Goal: Task Accomplishment & Management: Manage account settings

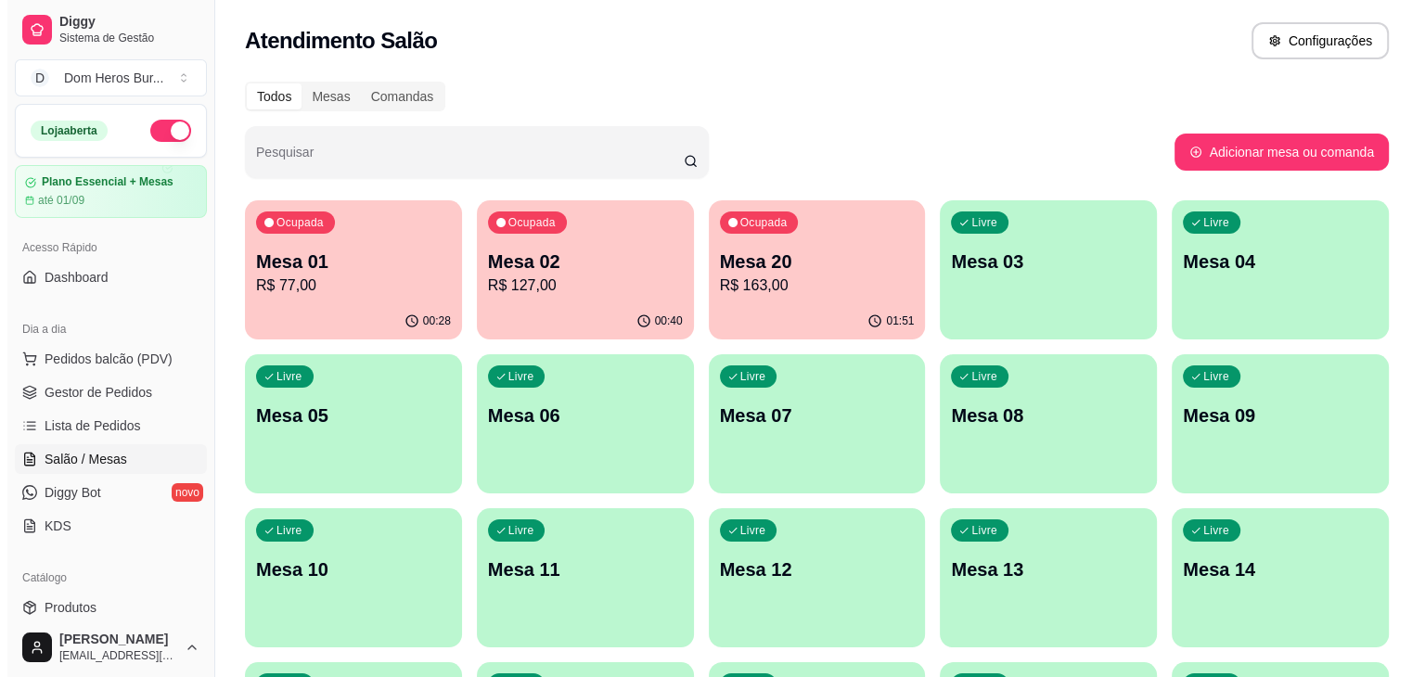
scroll to position [206, 0]
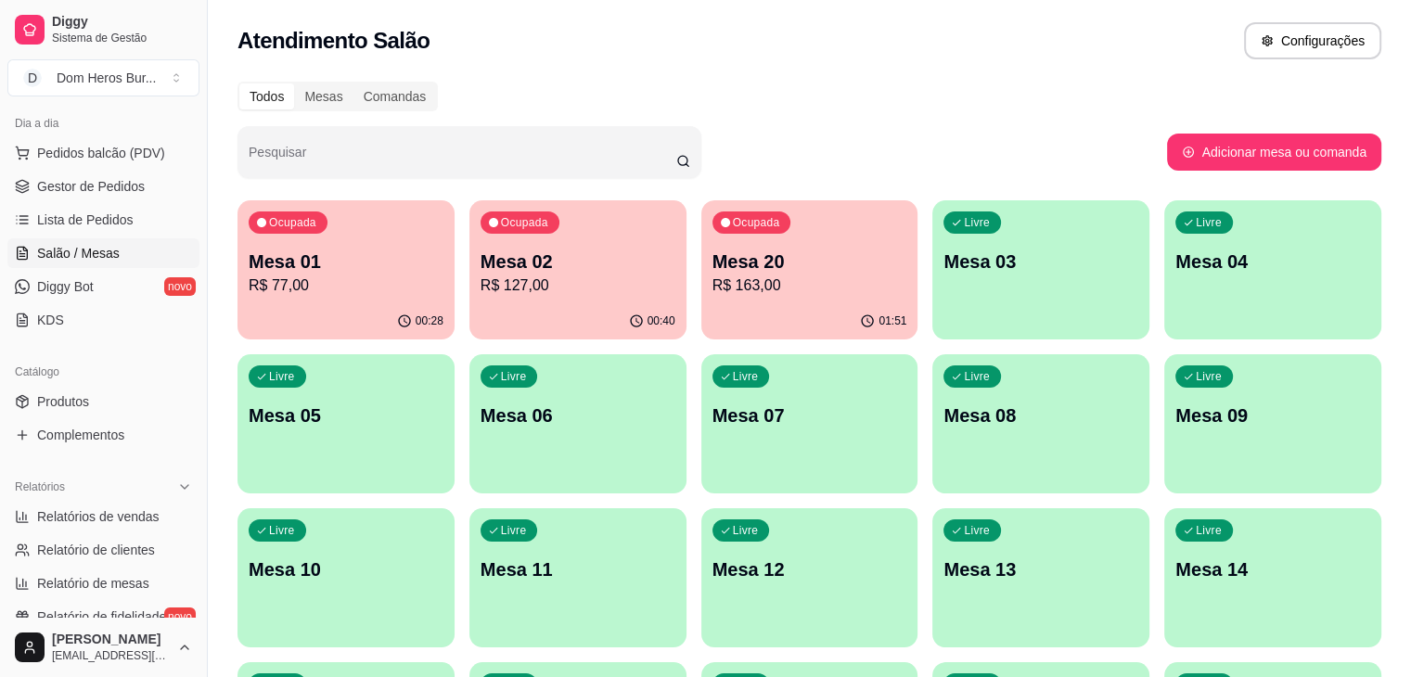
click at [366, 262] on p "Mesa 01" at bounding box center [346, 262] width 195 height 26
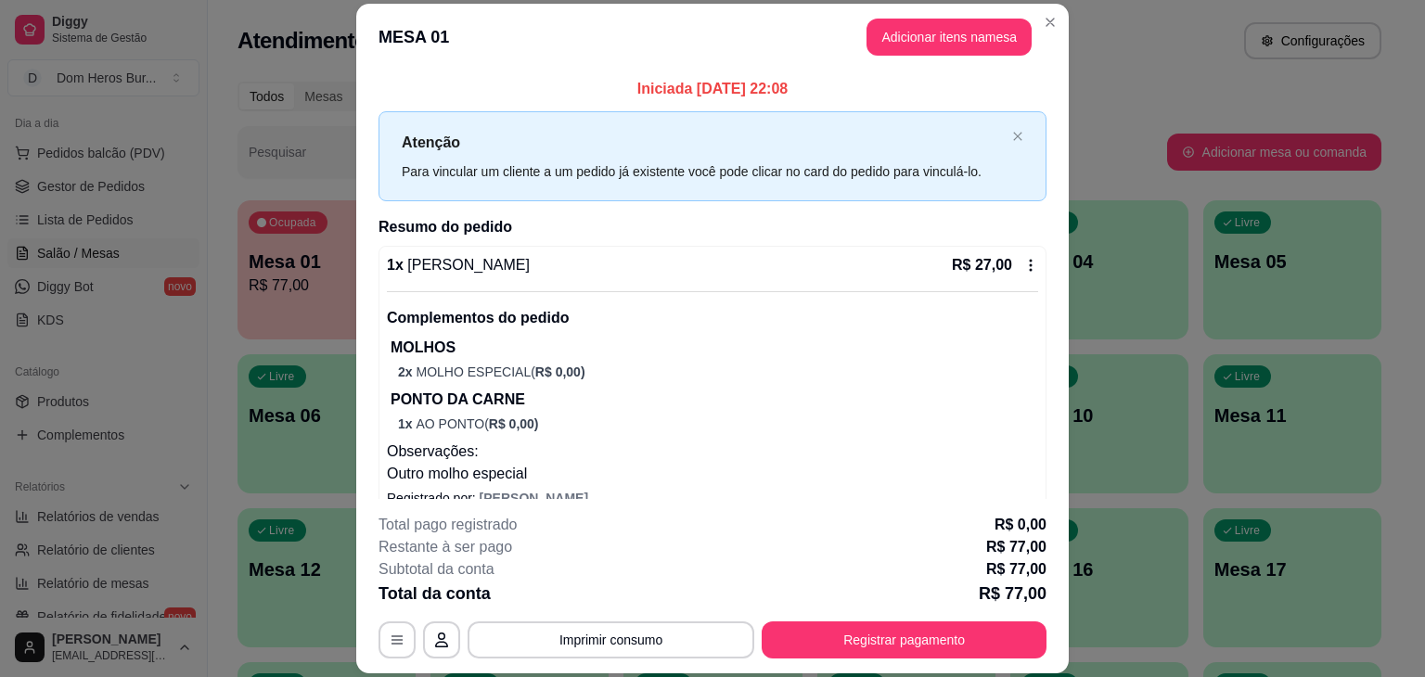
click at [594, 621] on div "MESA 01 Adicionar itens na mesa Iniciada [DATE] 22:08 Atenção Para vincular um …" at bounding box center [712, 338] width 1425 height 677
click at [594, 623] on button "Imprimir consumo" at bounding box center [611, 641] width 278 height 36
click at [593, 635] on button "Imprimir consumo" at bounding box center [611, 640] width 287 height 37
click at [587, 586] on div "Escolha a impressora IMPRESSORA" at bounding box center [609, 584] width 153 height 63
click at [587, 586] on button "IMPRESSORA" at bounding box center [610, 597] width 130 height 29
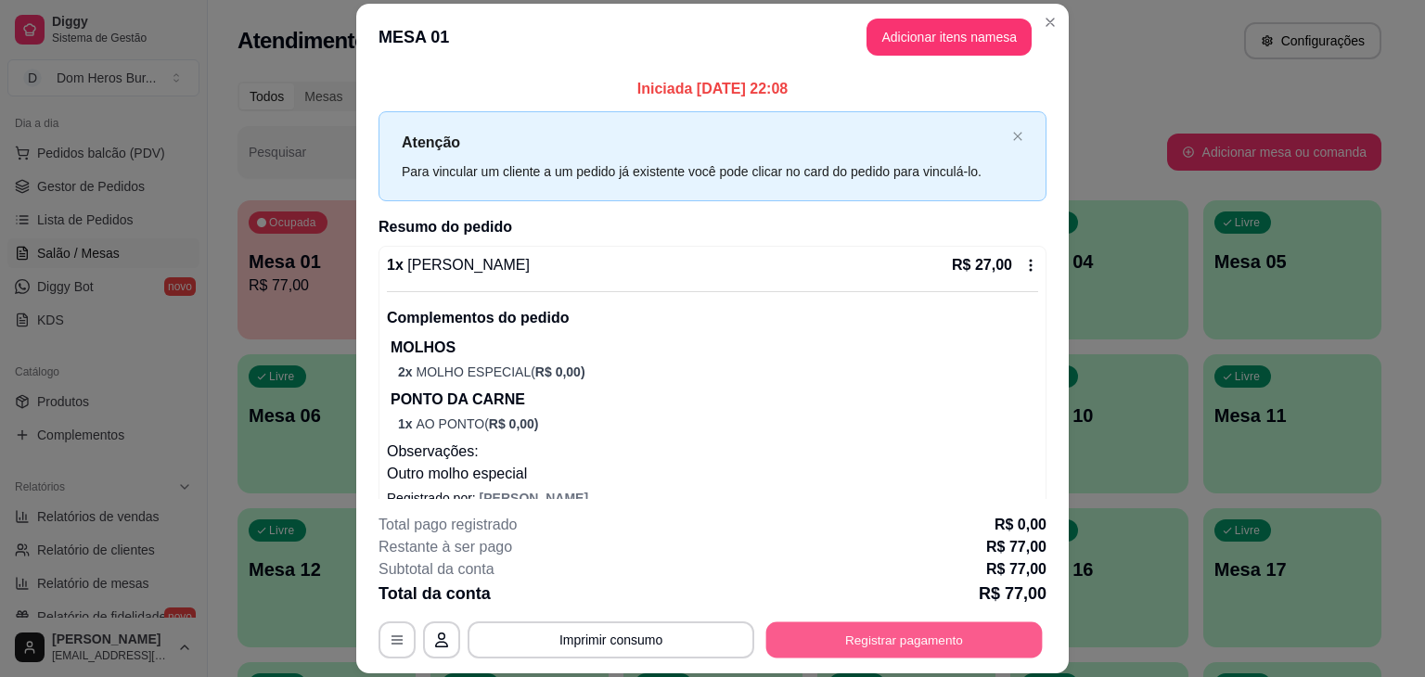
click at [829, 650] on button "Registrar pagamento" at bounding box center [904, 641] width 276 height 36
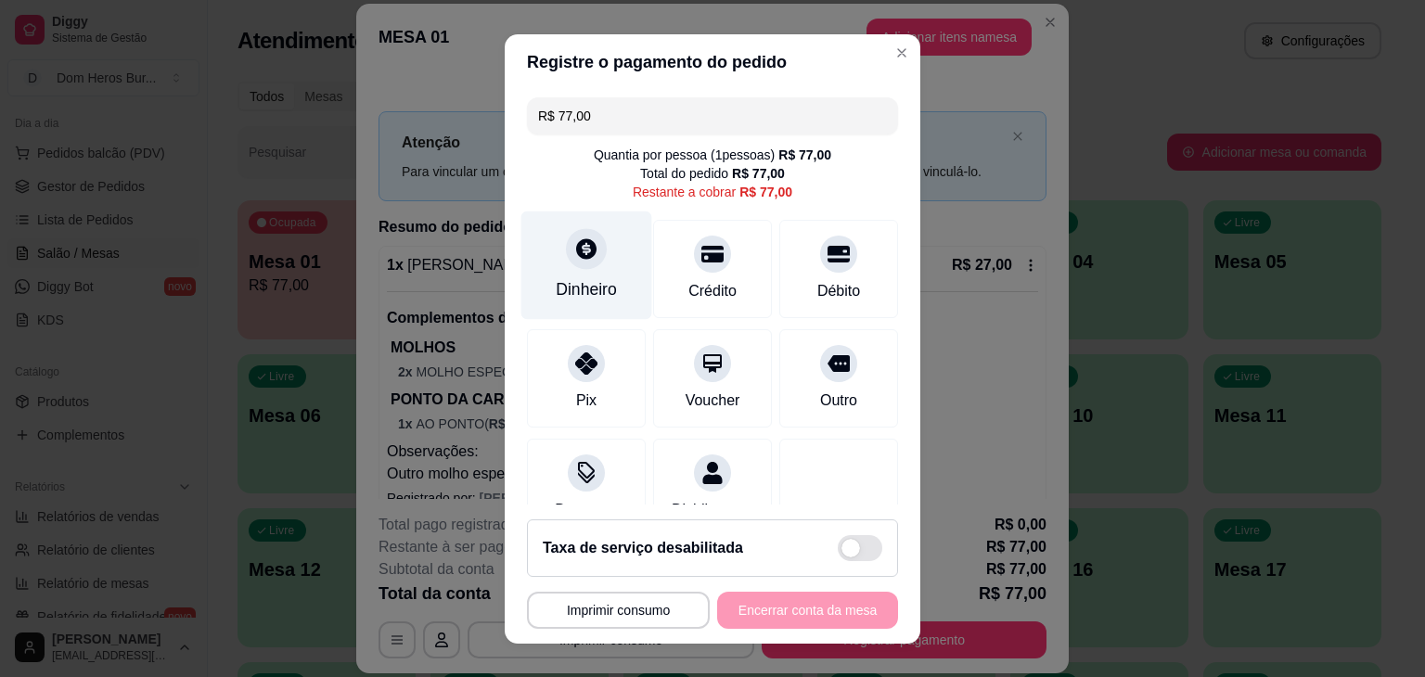
click at [572, 269] on div "Dinheiro" at bounding box center [586, 265] width 131 height 109
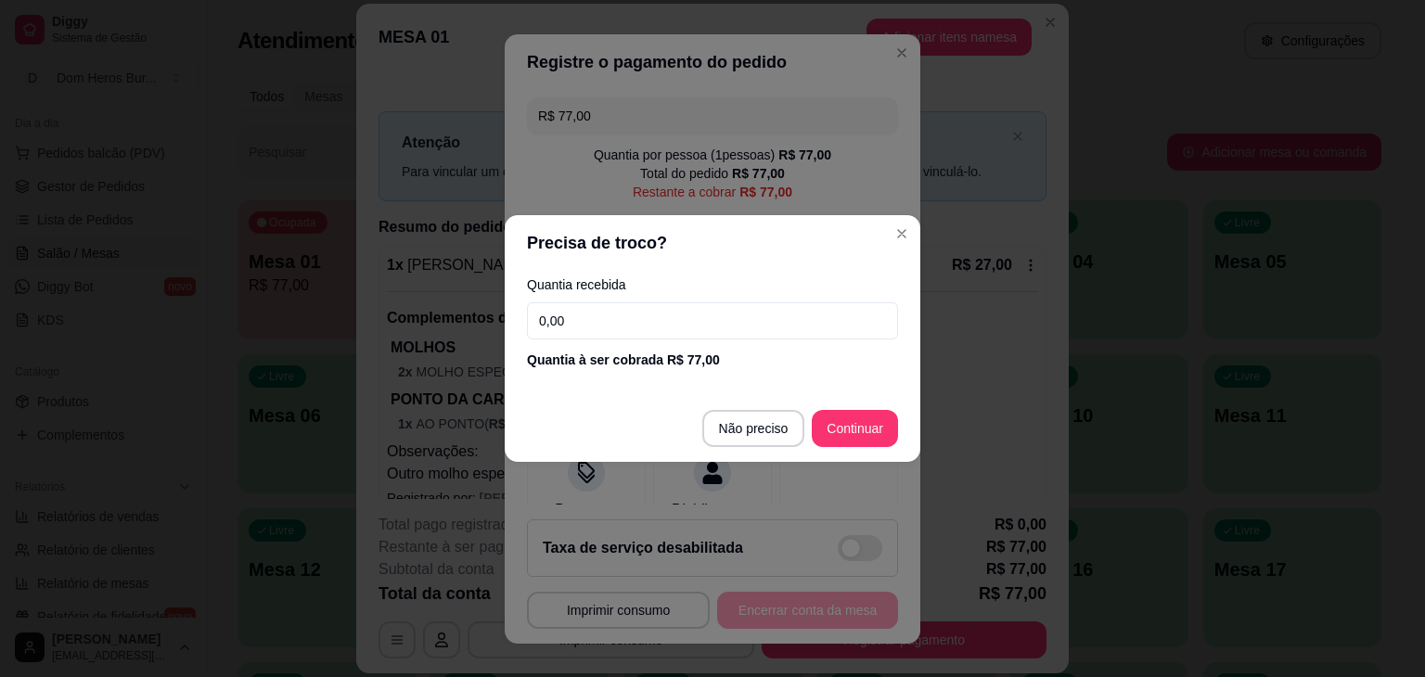
click at [595, 311] on input "0,00" at bounding box center [712, 320] width 371 height 37
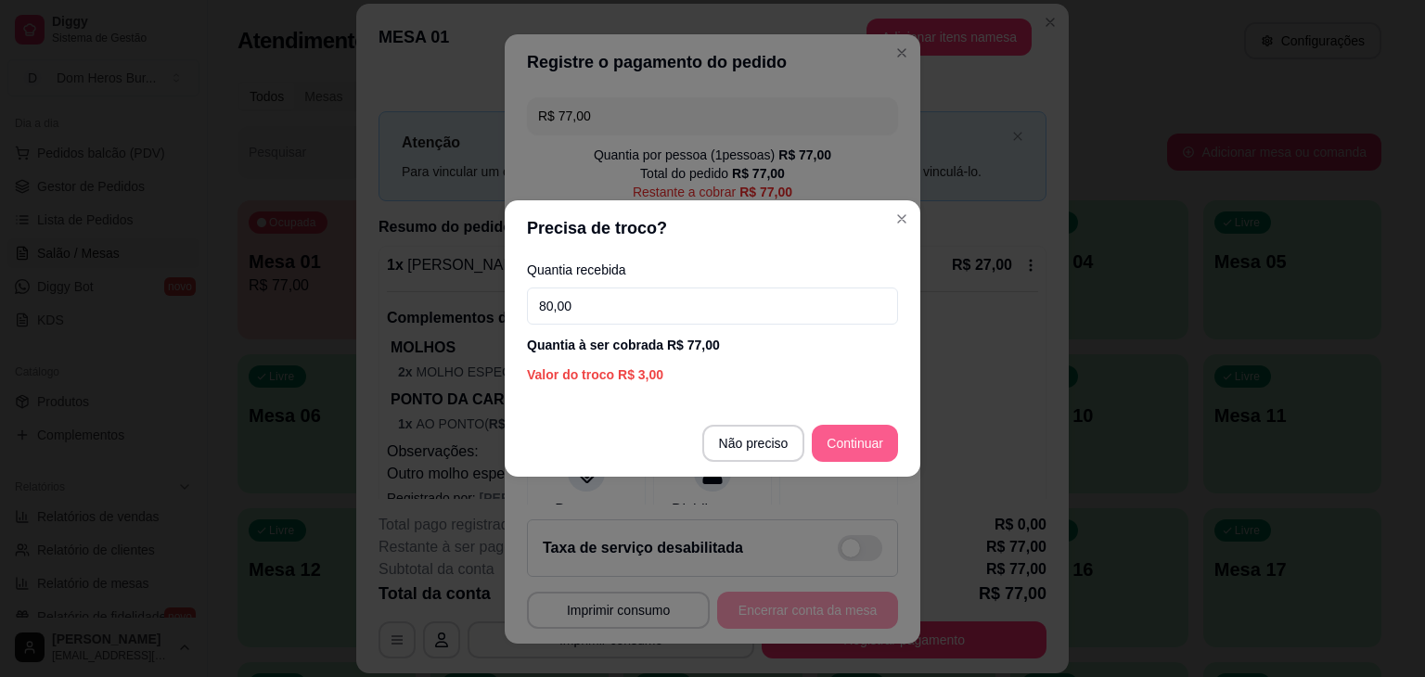
type input "80,00"
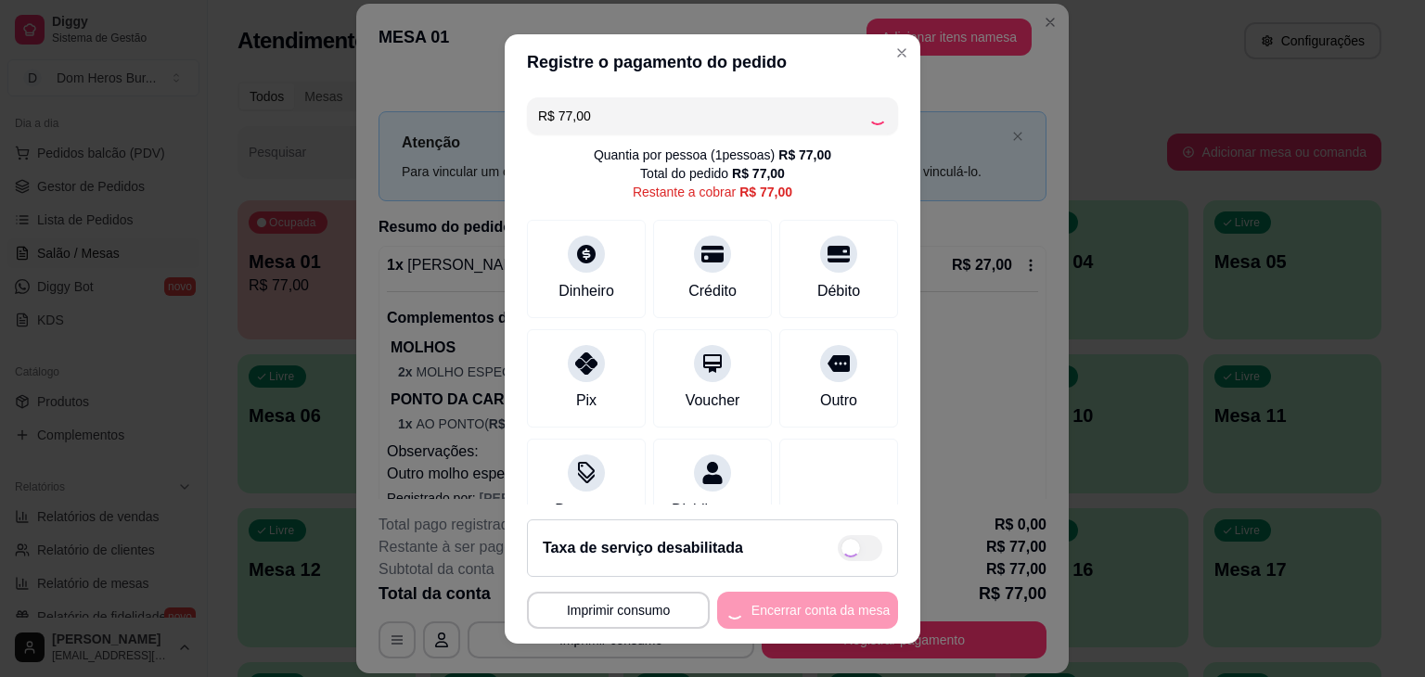
click at [796, 615] on div "**********" at bounding box center [712, 610] width 371 height 37
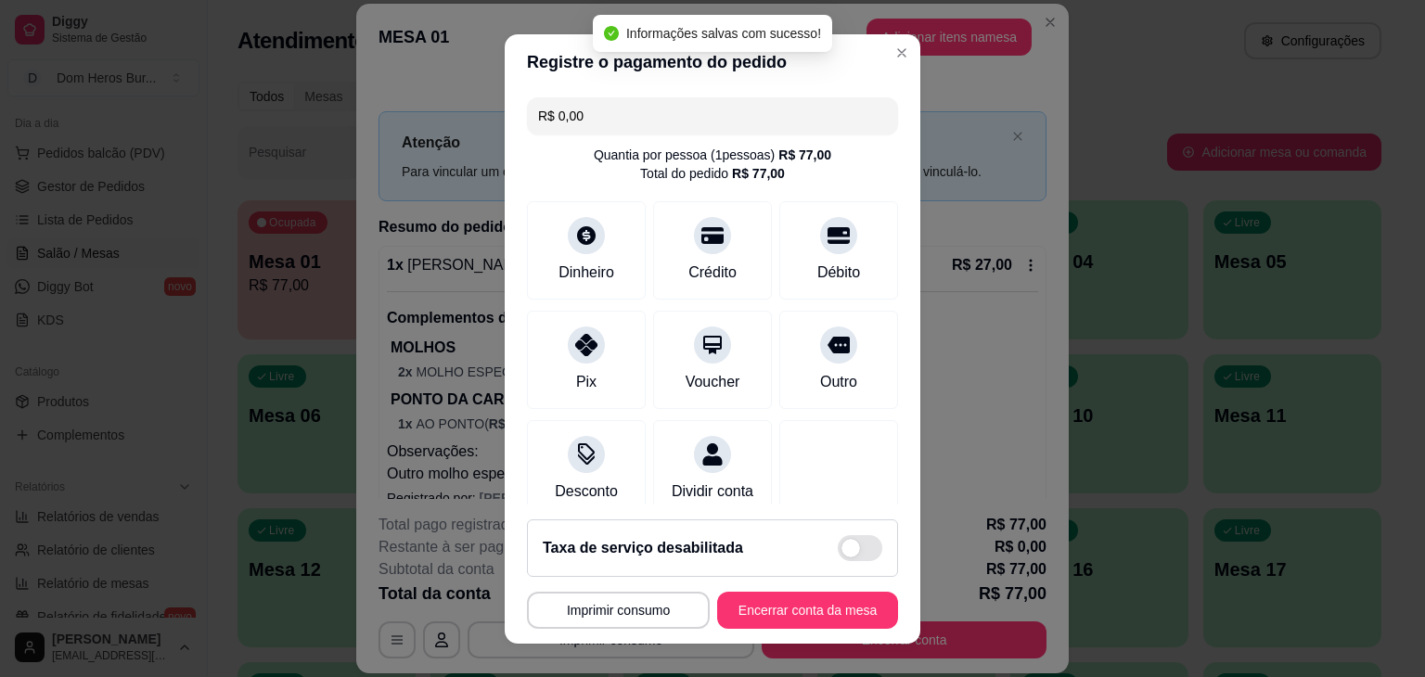
type input "R$ 0,00"
click at [796, 615] on button "Encerrar conta da mesa" at bounding box center [807, 610] width 175 height 36
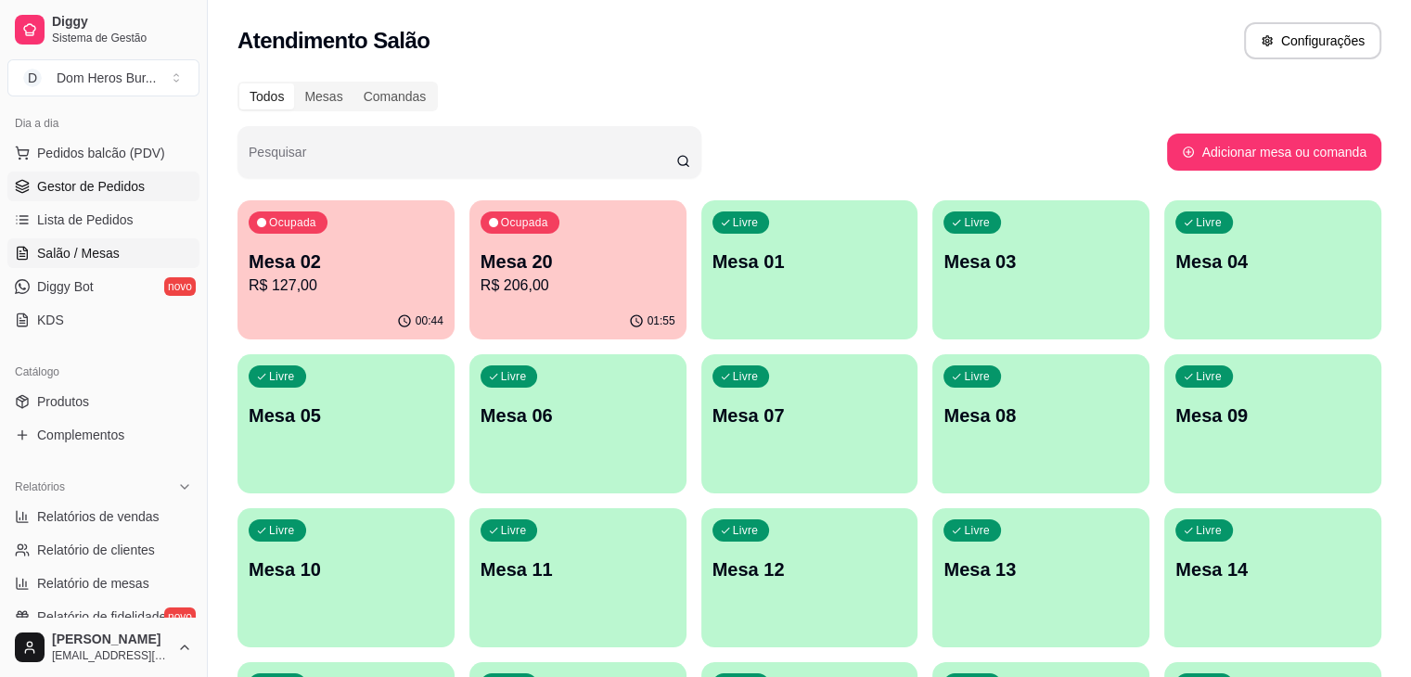
click at [150, 180] on link "Gestor de Pedidos" at bounding box center [103, 187] width 192 height 30
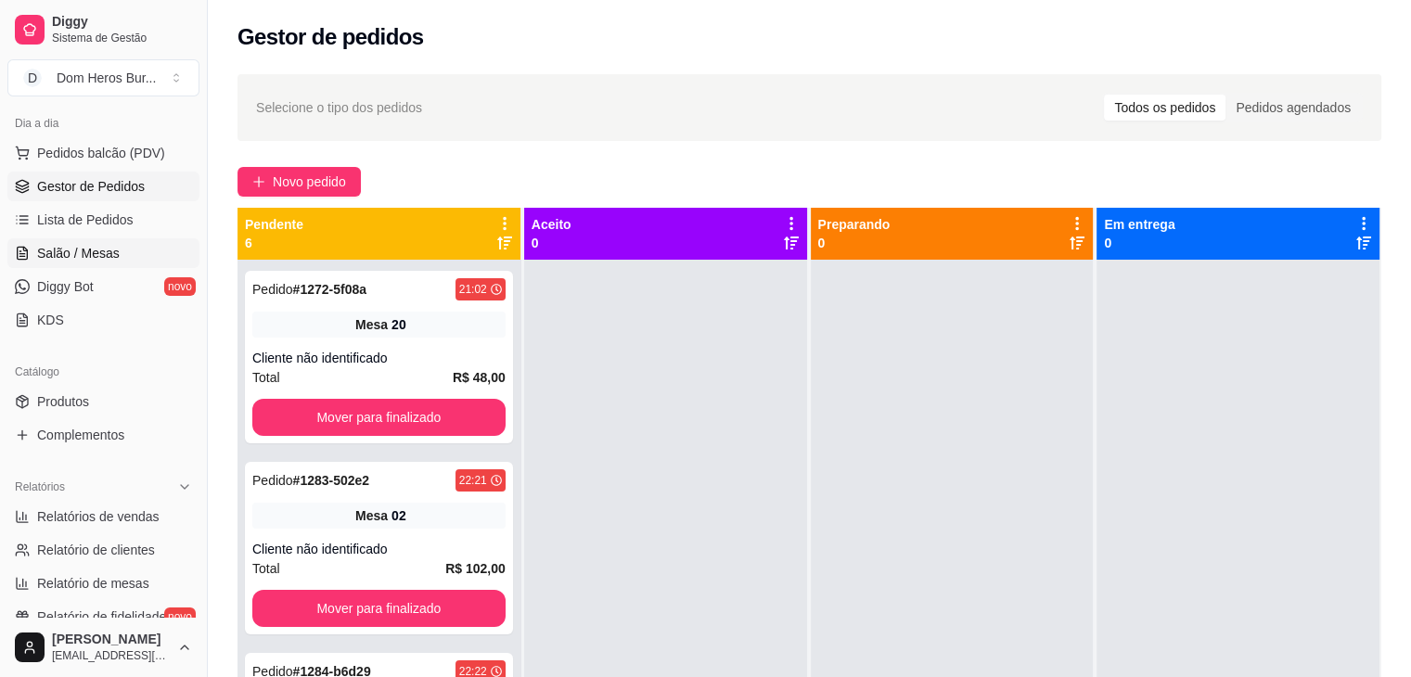
click at [71, 244] on span "Salão / Mesas" at bounding box center [78, 253] width 83 height 19
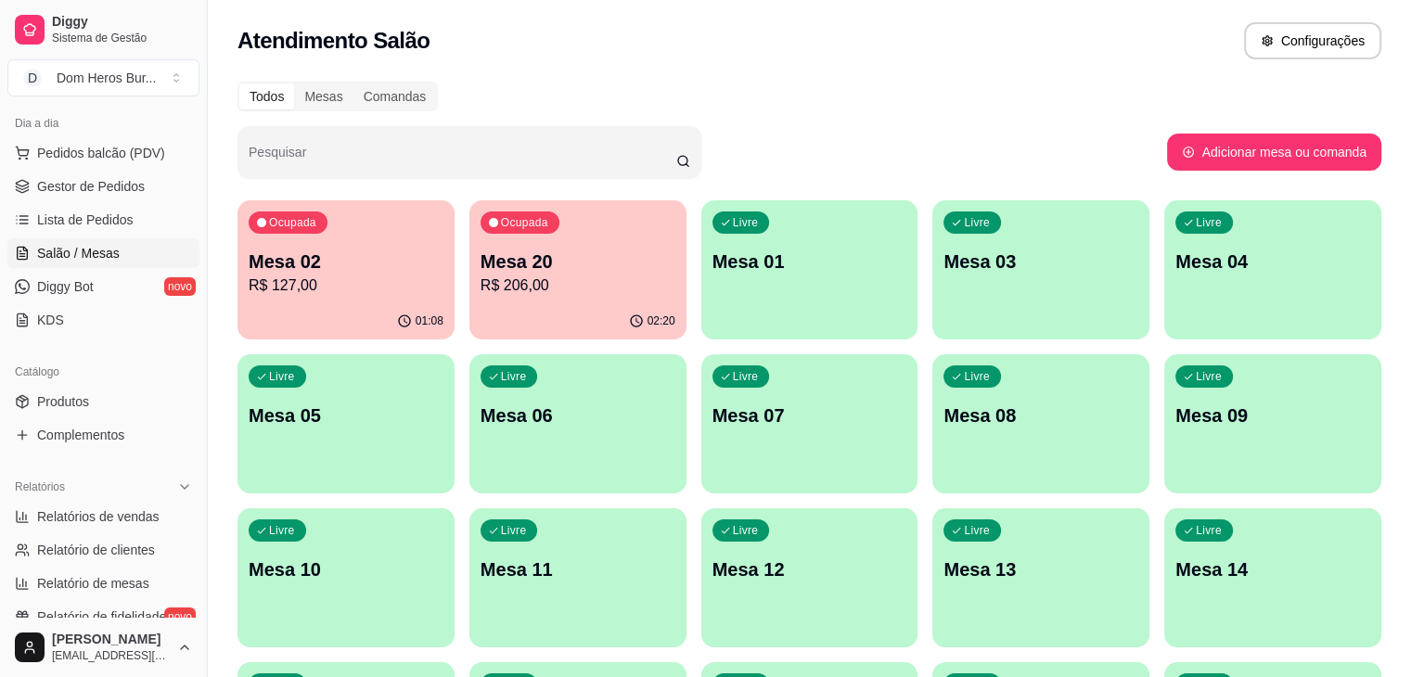
click at [507, 287] on p "R$ 206,00" at bounding box center [578, 286] width 195 height 22
click at [428, 219] on div "Ocupada Mesa 02 R$ 127,00 01:09 Ocupada Mesa 20 R$ 206,00 02:21 Livre Mesa 01 L…" at bounding box center [810, 654] width 1144 height 909
click at [472, 225] on div "Ocupada Mesa 20 R$ 206,00" at bounding box center [577, 252] width 211 height 100
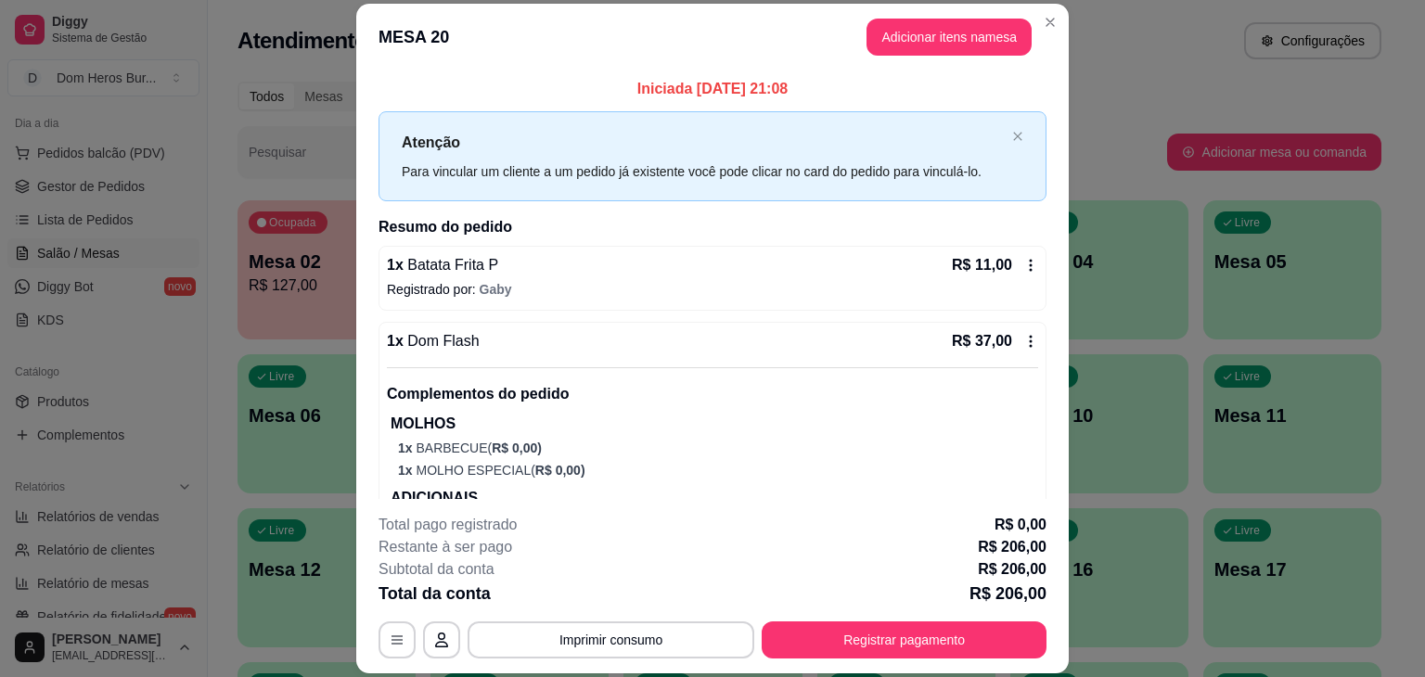
click at [906, 273] on div "1 x Batata Frita P R$ 11,00" at bounding box center [712, 265] width 651 height 22
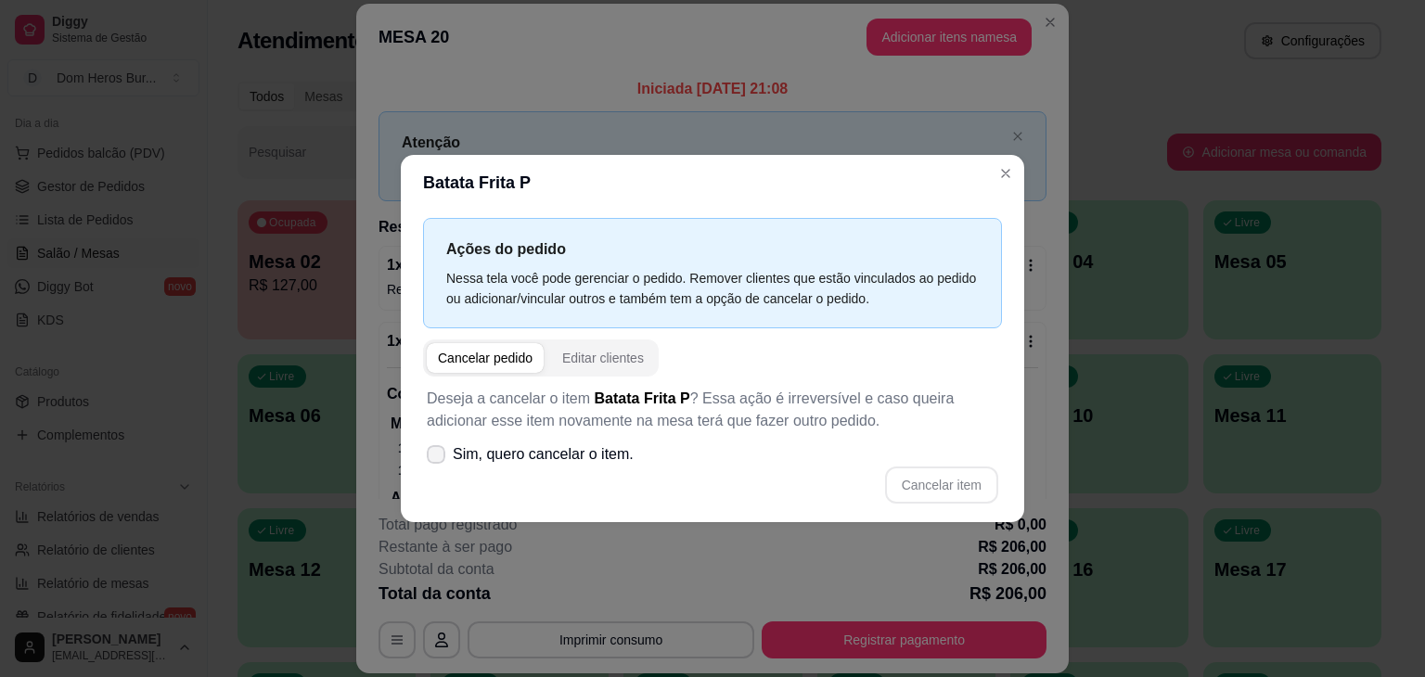
click at [559, 457] on span "Sim, quero cancelar o item." at bounding box center [543, 454] width 181 height 22
click at [438, 458] on input "Sim, quero cancelar o item." at bounding box center [432, 464] width 12 height 12
checkbox input "true"
click at [964, 496] on button "Cancelar item" at bounding box center [941, 486] width 110 height 36
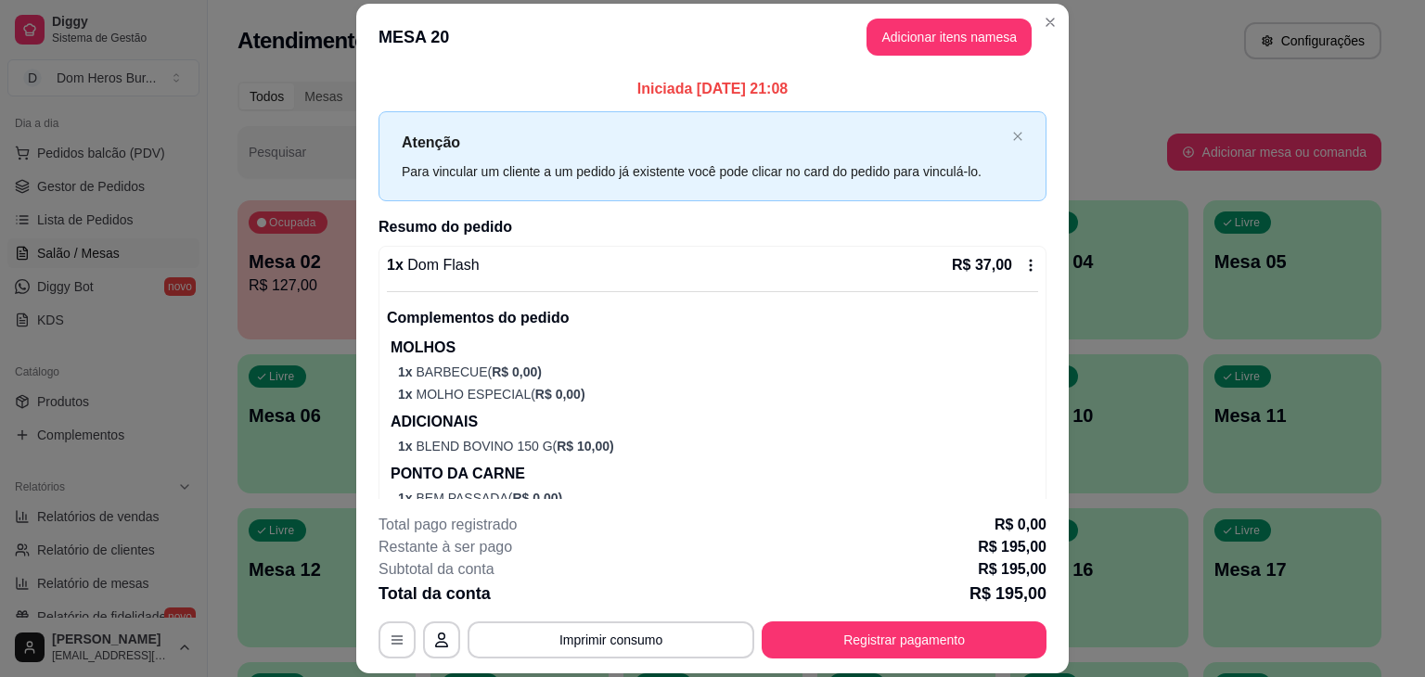
click at [719, 267] on div "1 x Dom Flash R$ 37,00" at bounding box center [712, 265] width 651 height 22
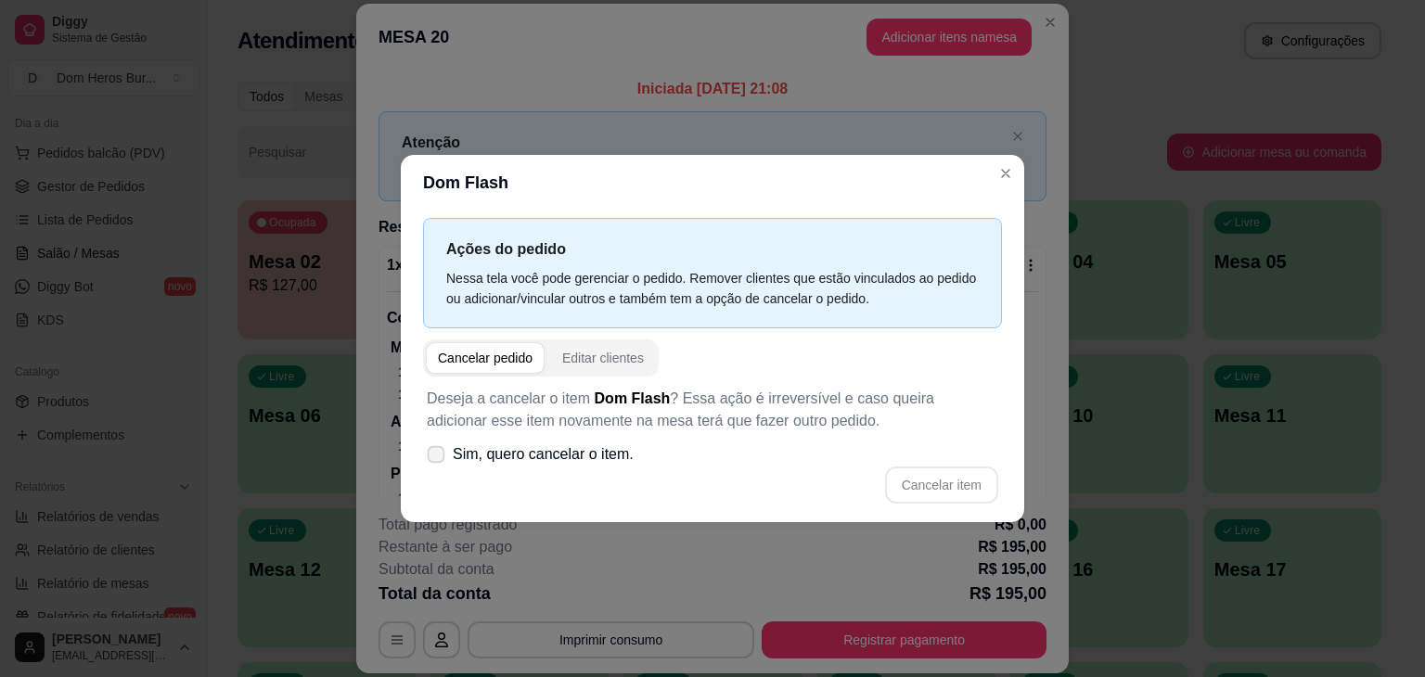
click at [584, 455] on span "Sim, quero cancelar o item." at bounding box center [543, 454] width 181 height 22
click at [438, 458] on input "Sim, quero cancelar o item." at bounding box center [432, 464] width 12 height 12
checkbox input "true"
click at [964, 487] on button "Cancelar item" at bounding box center [941, 486] width 110 height 36
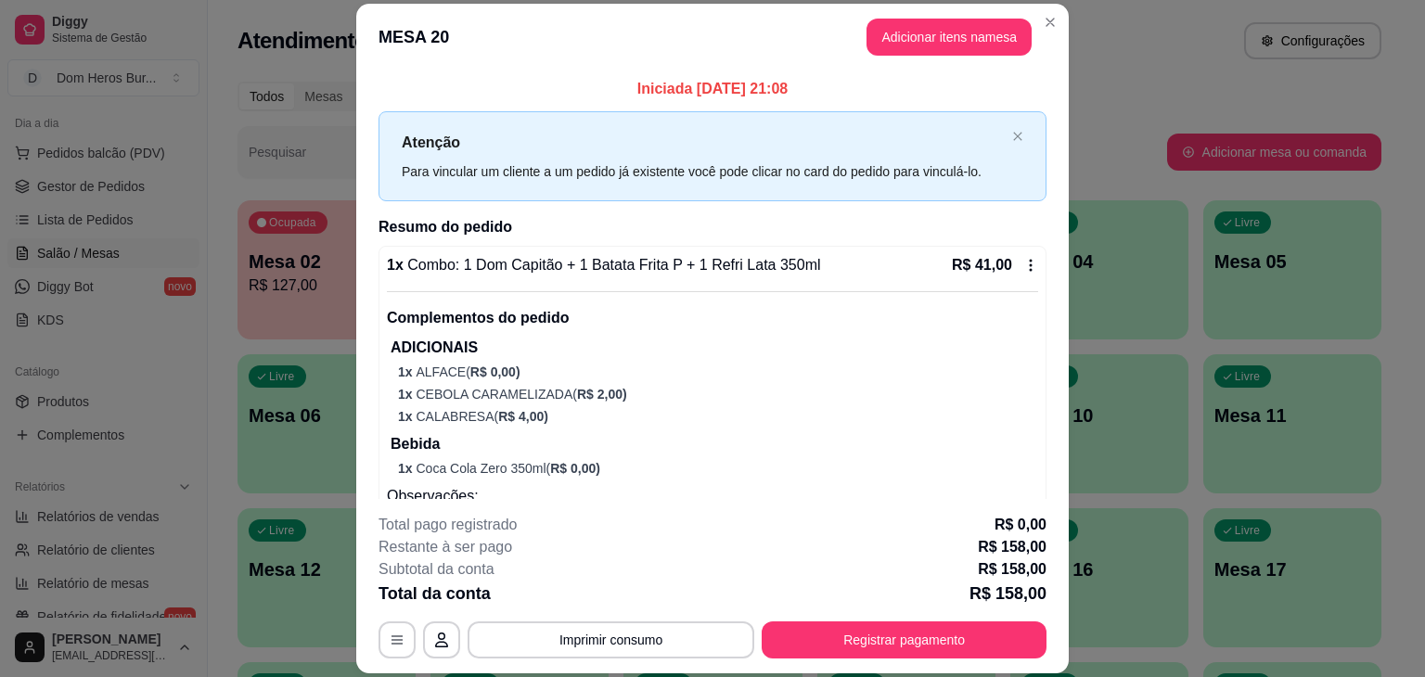
click at [835, 272] on div "1 x Combo: 1 Dom Capitão + 1 Batata Frita P + 1 Refri Lata 350ml R$ 41,00" at bounding box center [712, 265] width 651 height 22
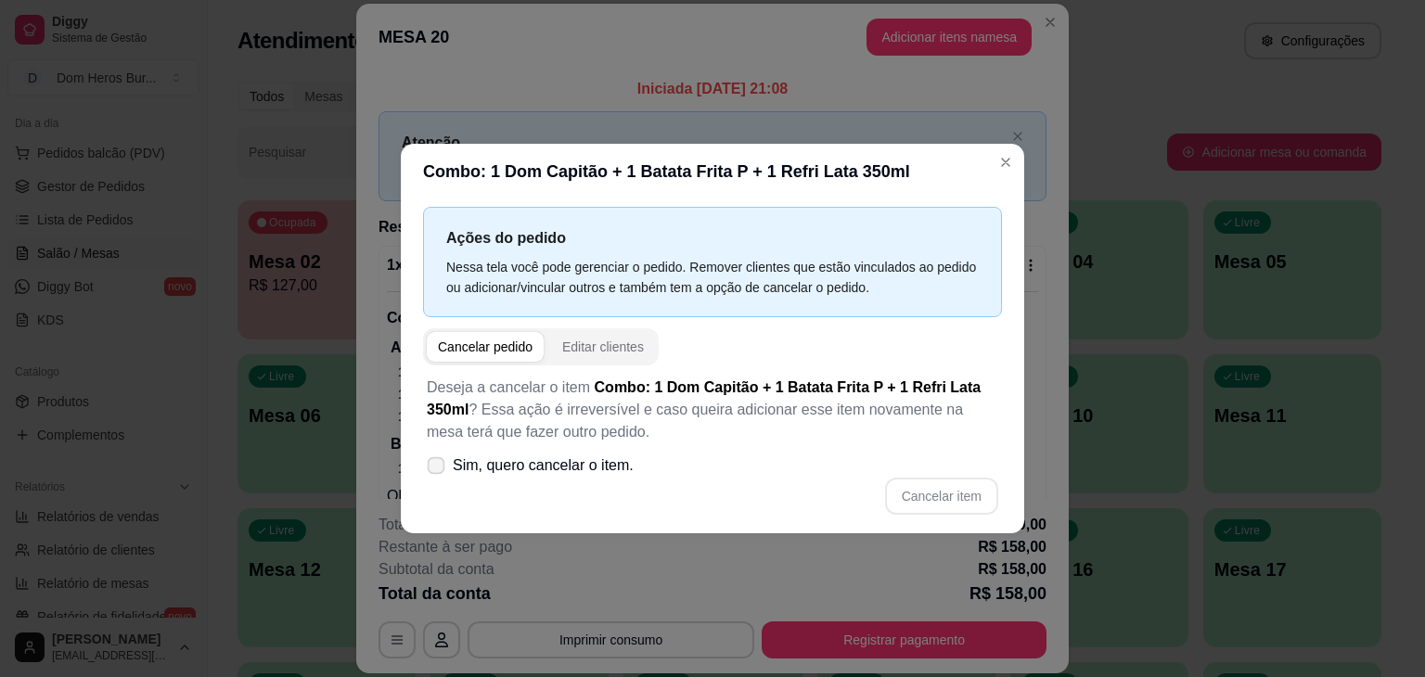
click at [607, 463] on span "Sim, quero cancelar o item." at bounding box center [543, 466] width 181 height 22
click at [438, 469] on input "Sim, quero cancelar o item." at bounding box center [432, 475] width 12 height 12
checkbox input "true"
click at [932, 483] on button "Cancelar item" at bounding box center [941, 497] width 110 height 36
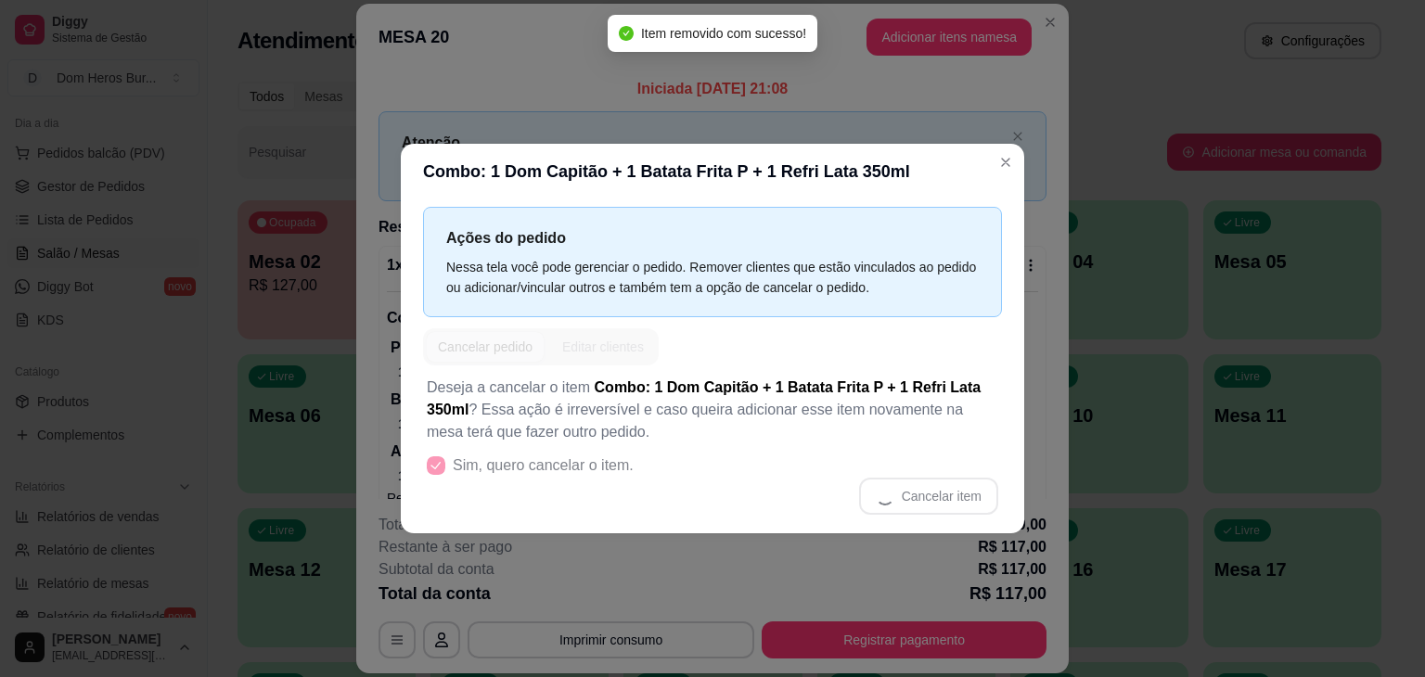
click at [836, 172] on header "Combo: 1 Dom Capitão + 1 Batata Frita P + 1 Refri Lata 350ml" at bounding box center [712, 172] width 623 height 56
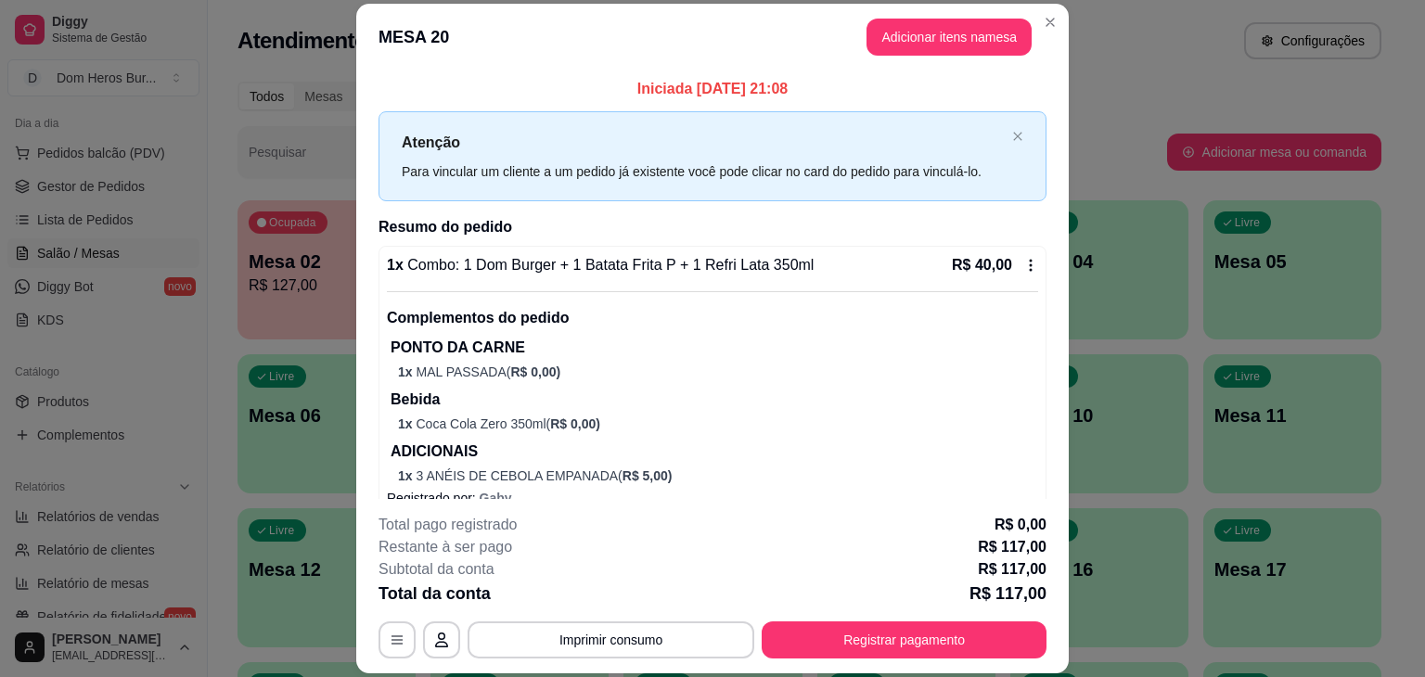
click at [836, 272] on div "1 x Combo: 1 Dom Burger + 1 Batata Frita P + 1 Refri Lata 350ml R$ 40,00" at bounding box center [712, 265] width 651 height 22
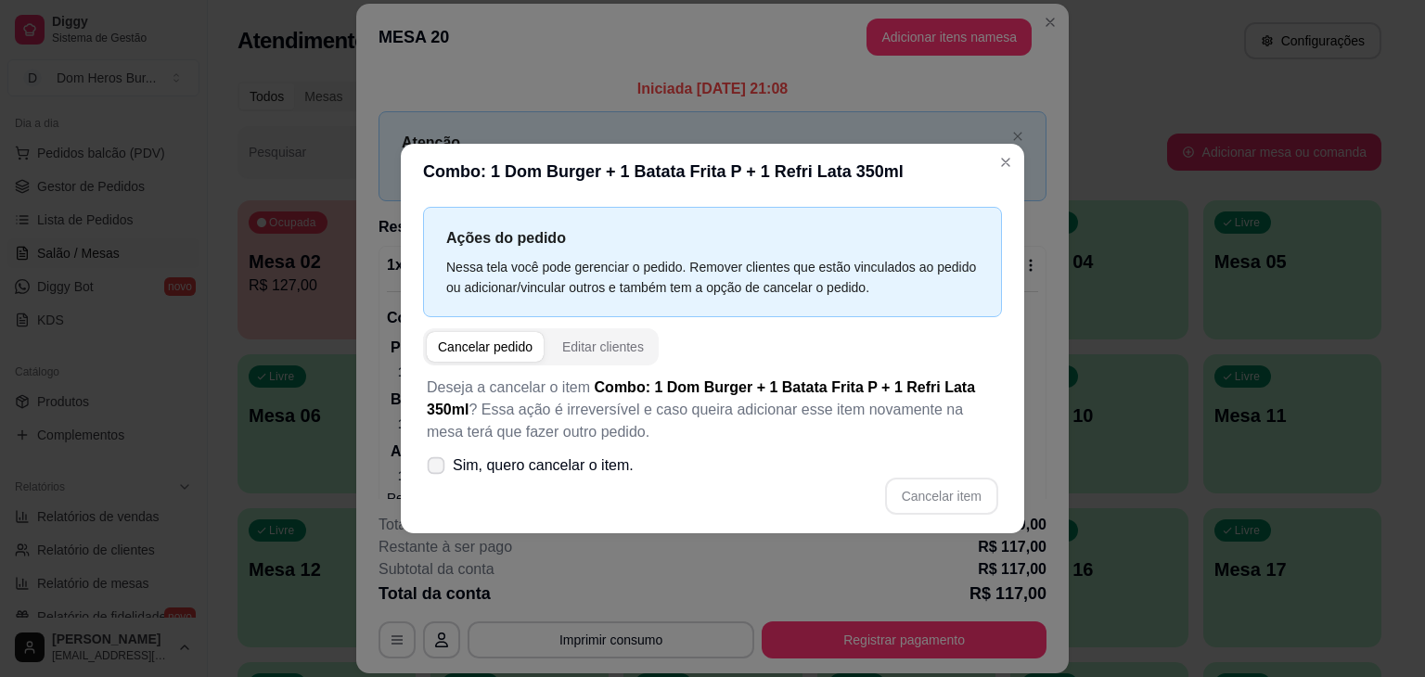
click at [623, 447] on label "Sim, quero cancelar o item." at bounding box center [530, 465] width 222 height 37
click at [438, 469] on input "Sim, quero cancelar o item." at bounding box center [432, 475] width 12 height 12
checkbox input "true"
click at [980, 506] on button "Cancelar item" at bounding box center [941, 497] width 110 height 36
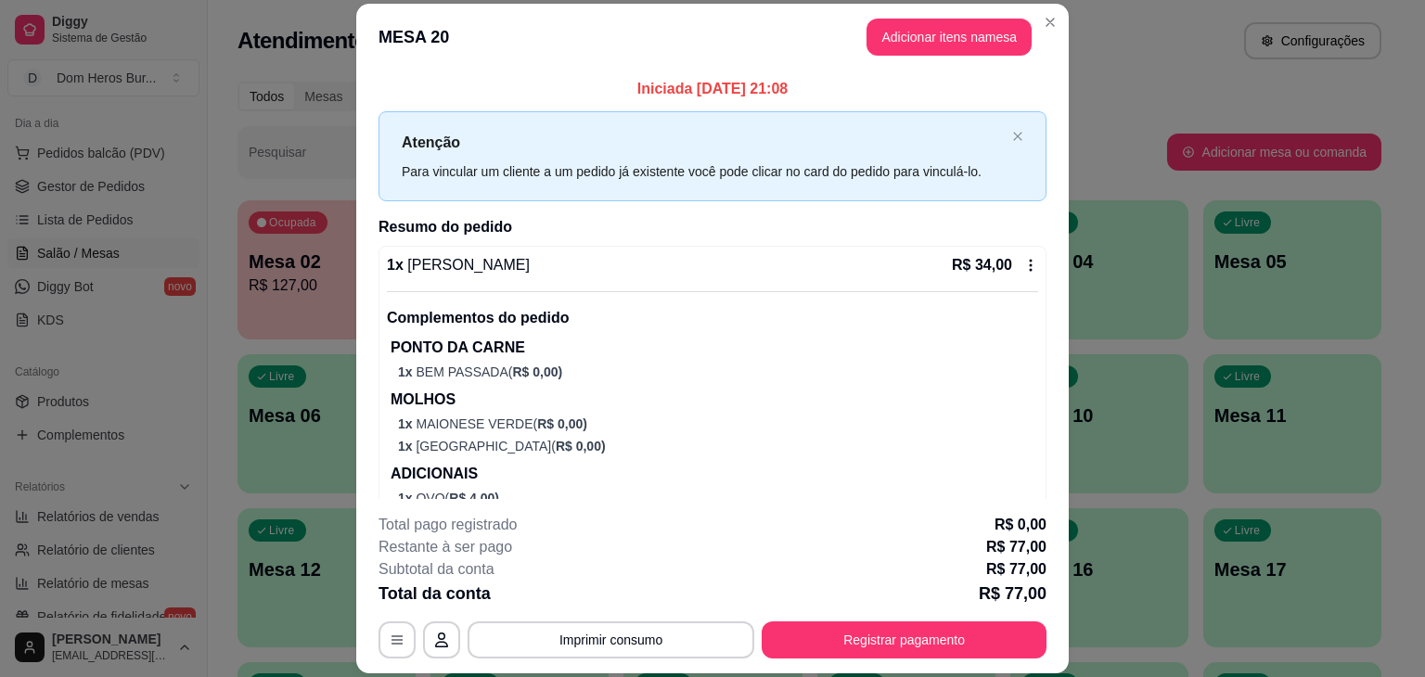
click at [570, 268] on div "1 x [PERSON_NAME] R$ 34,00" at bounding box center [712, 265] width 651 height 22
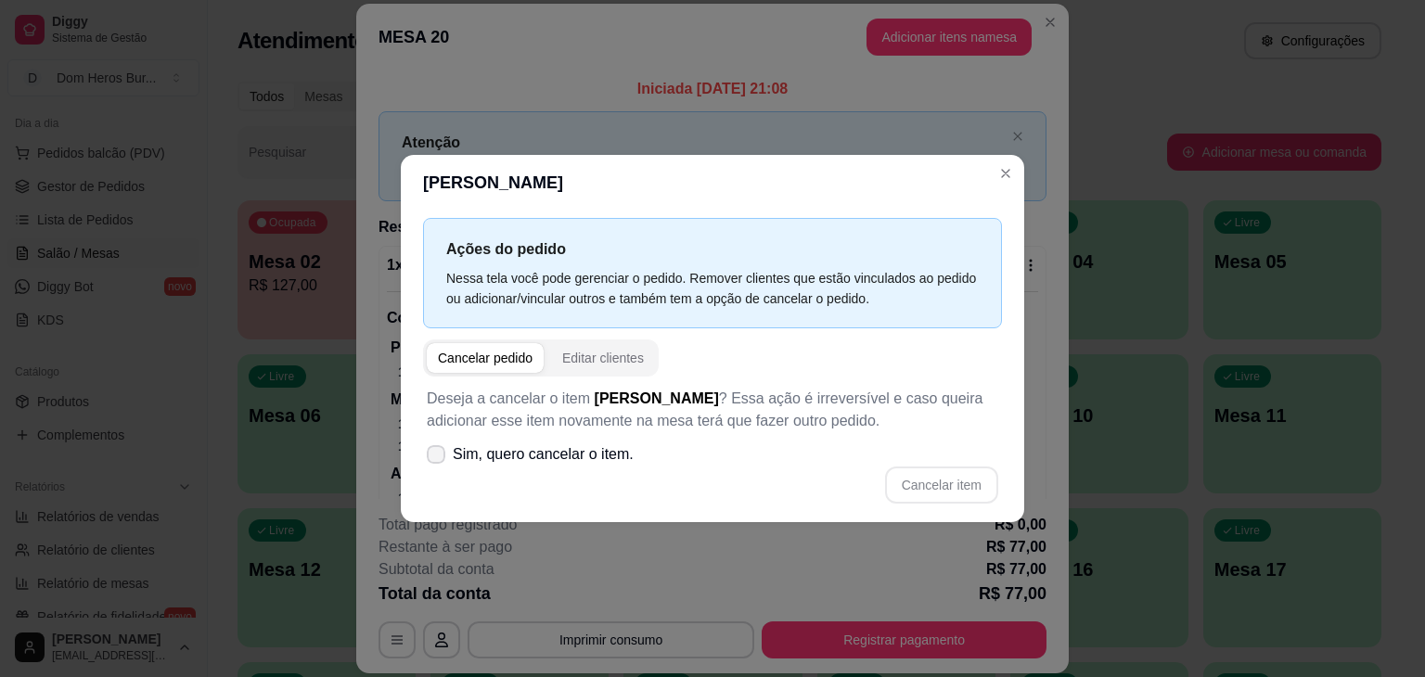
click at [575, 462] on span "Sim, quero cancelar o item." at bounding box center [543, 454] width 181 height 22
click at [438, 462] on input "Sim, quero cancelar o item." at bounding box center [432, 464] width 12 height 12
checkbox input "true"
click at [909, 487] on button "Cancelar item" at bounding box center [941, 486] width 110 height 36
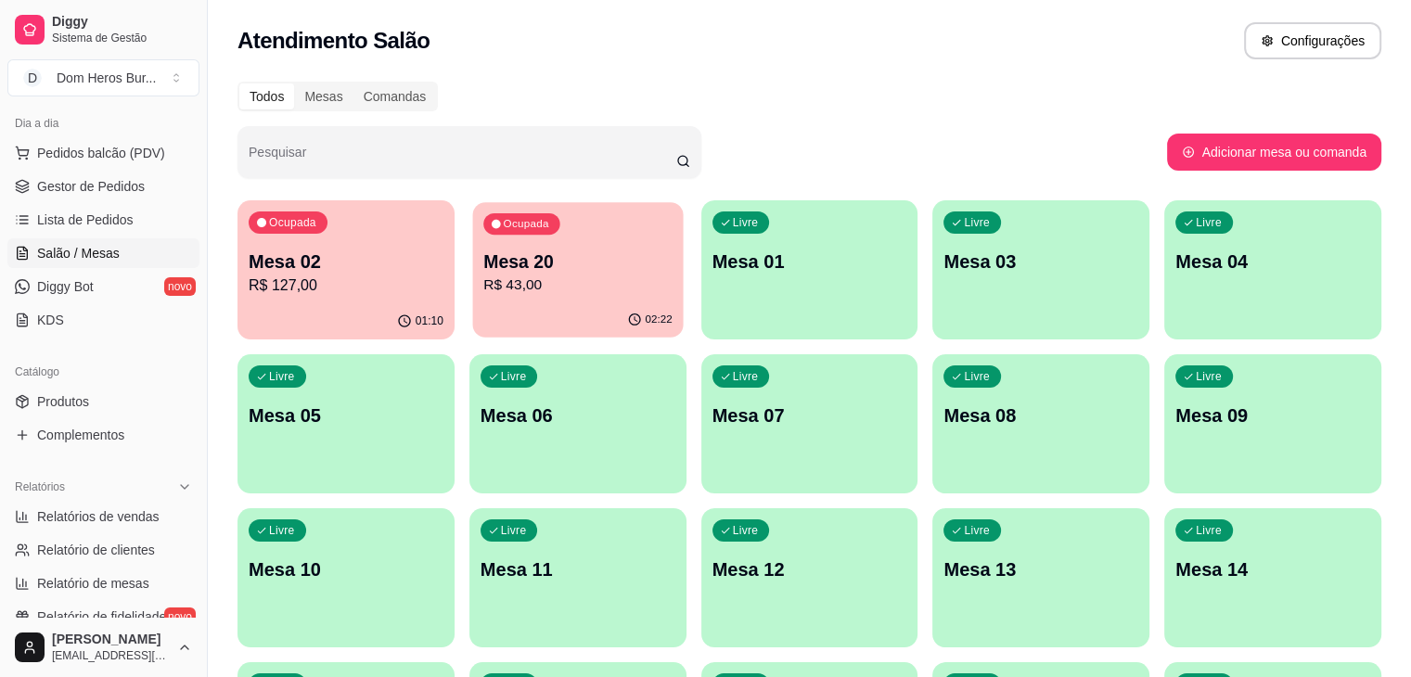
click at [483, 294] on p "R$ 43,00" at bounding box center [577, 285] width 189 height 21
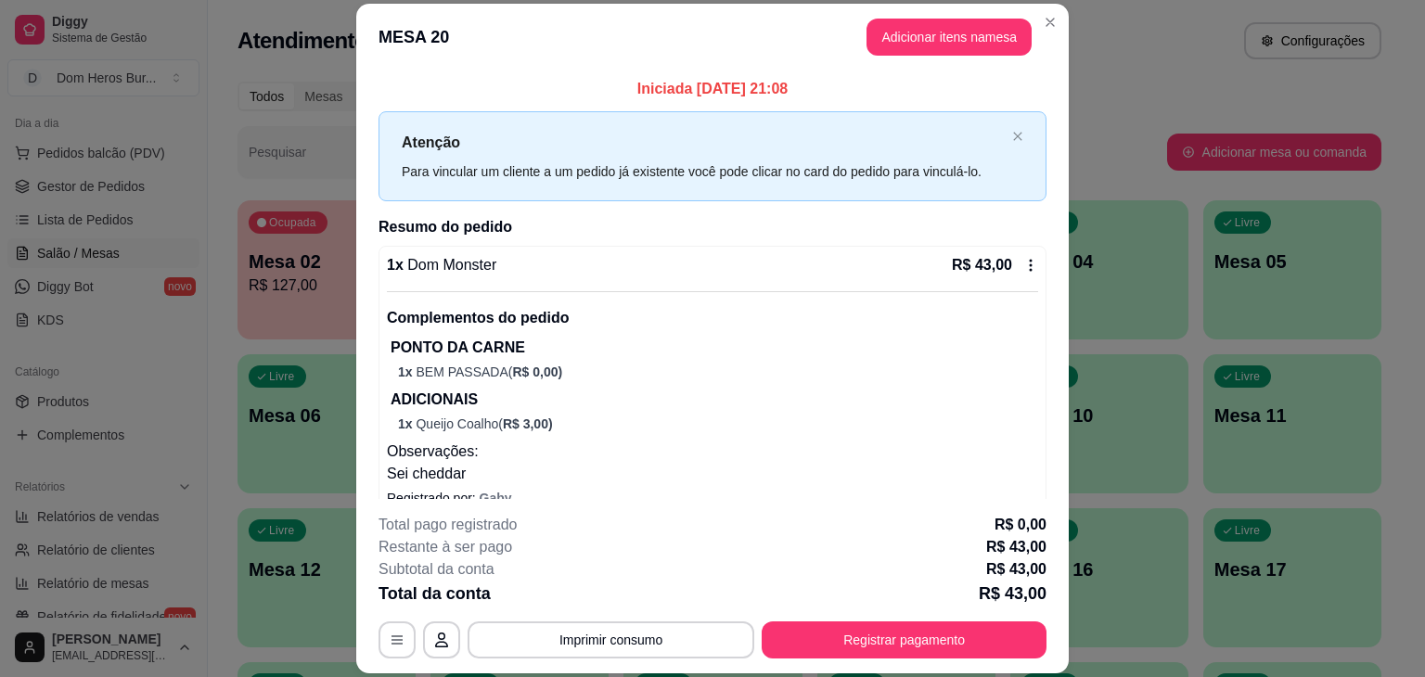
click at [591, 273] on div "1 x Dom Monster R$ 43,00" at bounding box center [712, 265] width 651 height 22
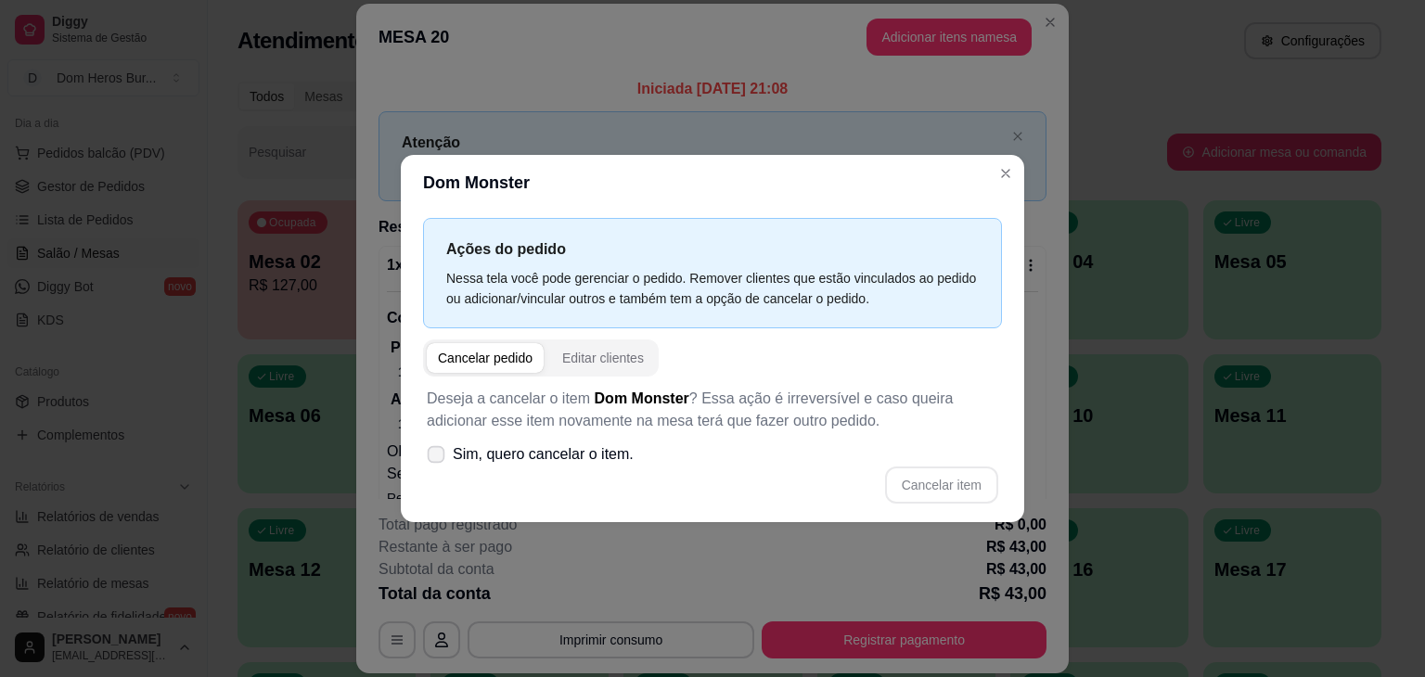
click at [579, 457] on span "Sim, quero cancelar o item." at bounding box center [543, 454] width 181 height 22
click at [438, 458] on input "Sim, quero cancelar o item." at bounding box center [432, 464] width 12 height 12
checkbox input "true"
click at [987, 482] on button "Cancelar item" at bounding box center [941, 486] width 110 height 36
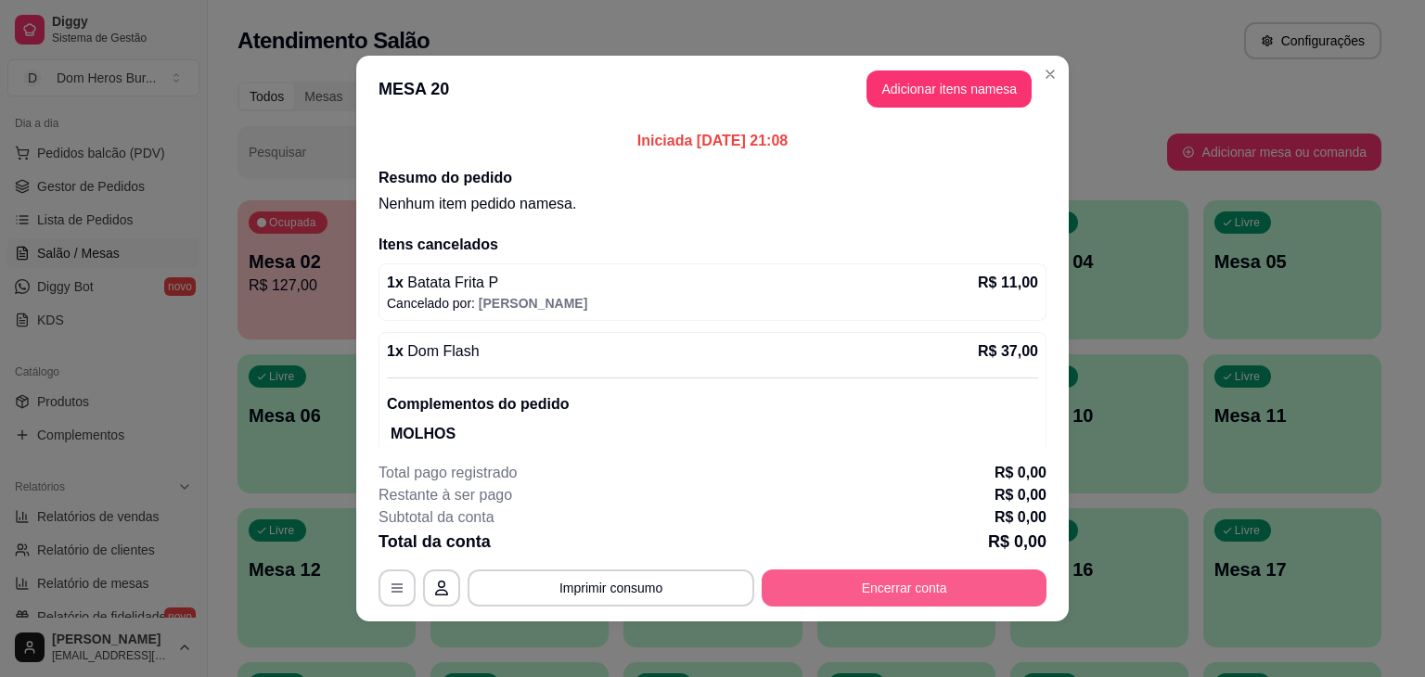
click at [972, 574] on button "Encerrar conta" at bounding box center [904, 588] width 285 height 37
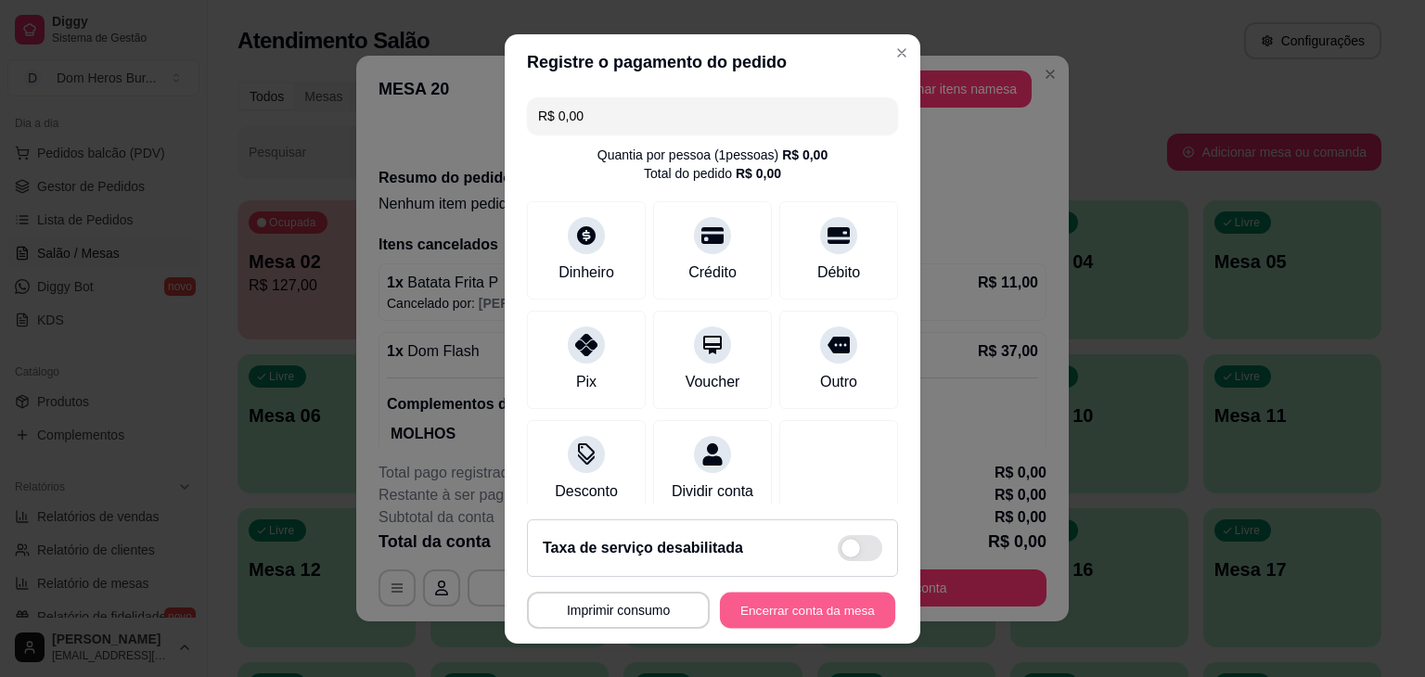
click at [761, 612] on button "Encerrar conta da mesa" at bounding box center [807, 610] width 175 height 36
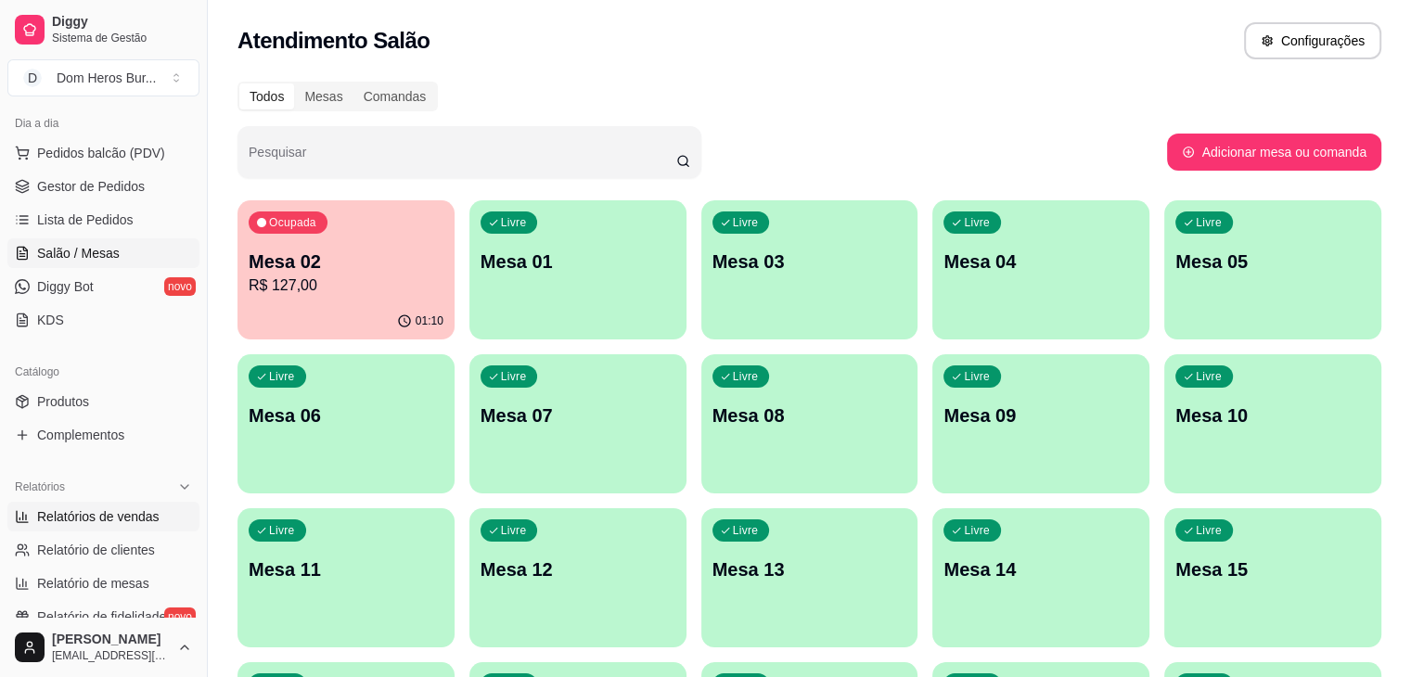
click at [178, 523] on link "Relatórios de vendas" at bounding box center [103, 517] width 192 height 30
select select "ALL"
select select "0"
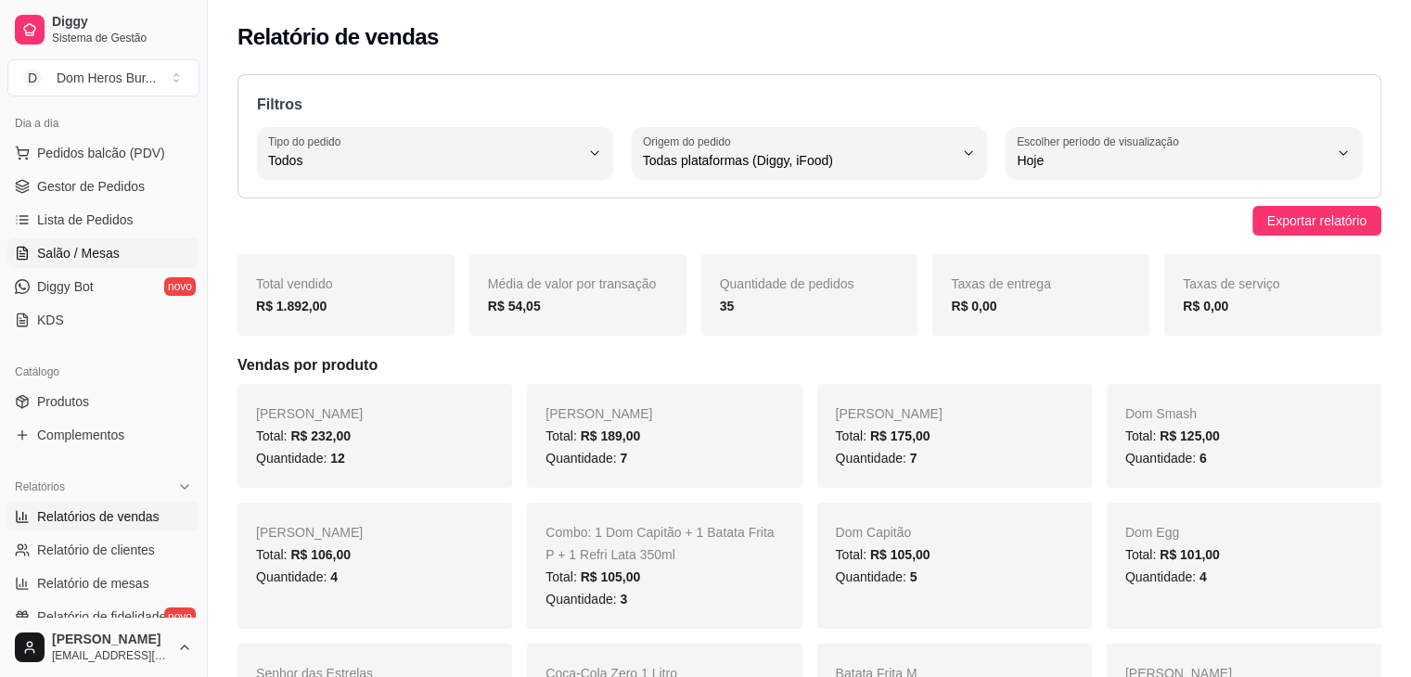
click at [117, 252] on link "Salão / Mesas" at bounding box center [103, 253] width 192 height 30
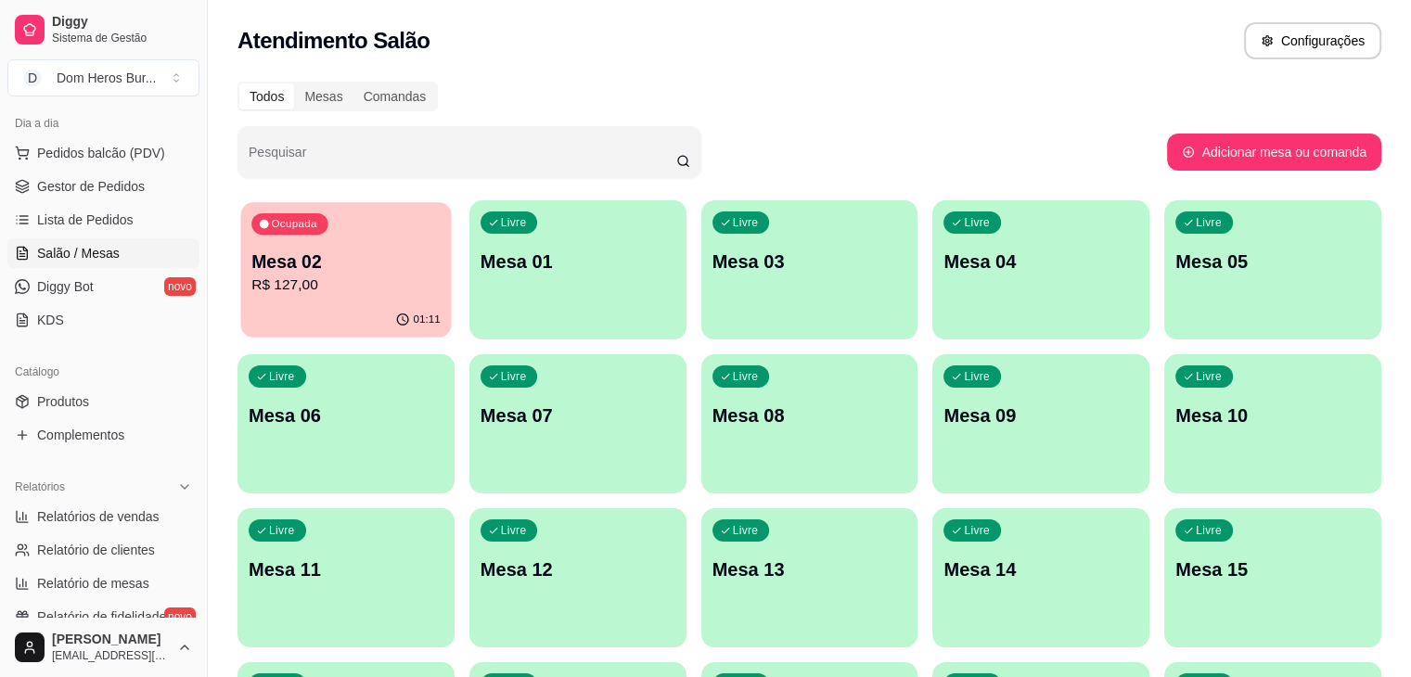
click at [365, 276] on p "R$ 127,00" at bounding box center [345, 285] width 189 height 21
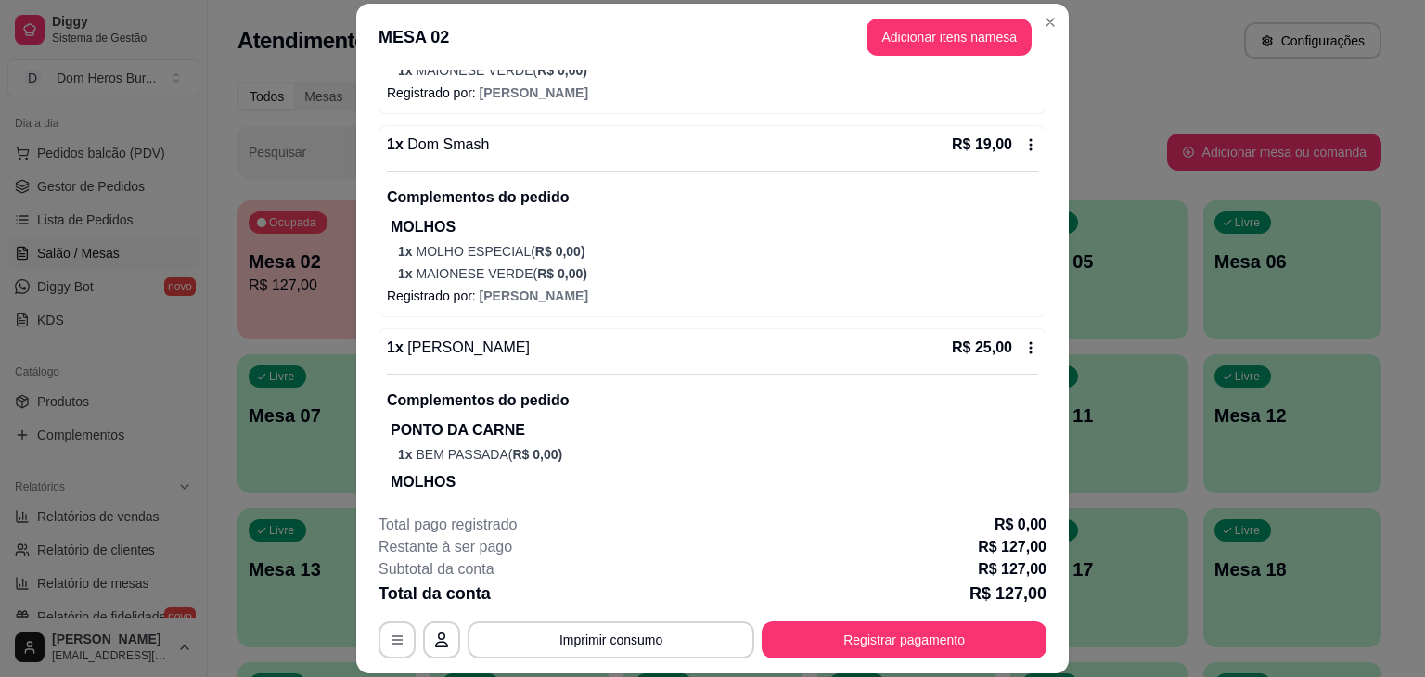
scroll to position [1040, 0]
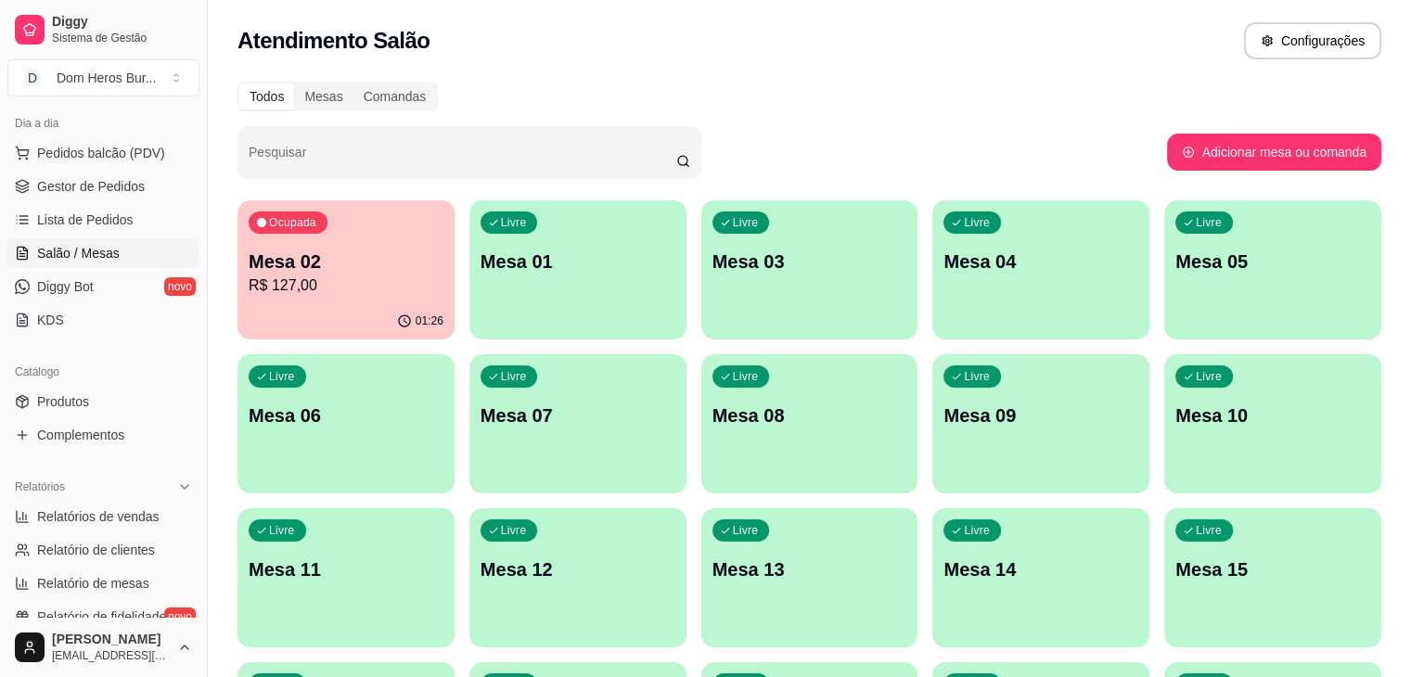
click at [523, 57] on div "Atendimento Salão Configurações" at bounding box center [810, 40] width 1144 height 37
click at [351, 283] on p "R$ 127,00" at bounding box center [345, 285] width 189 height 21
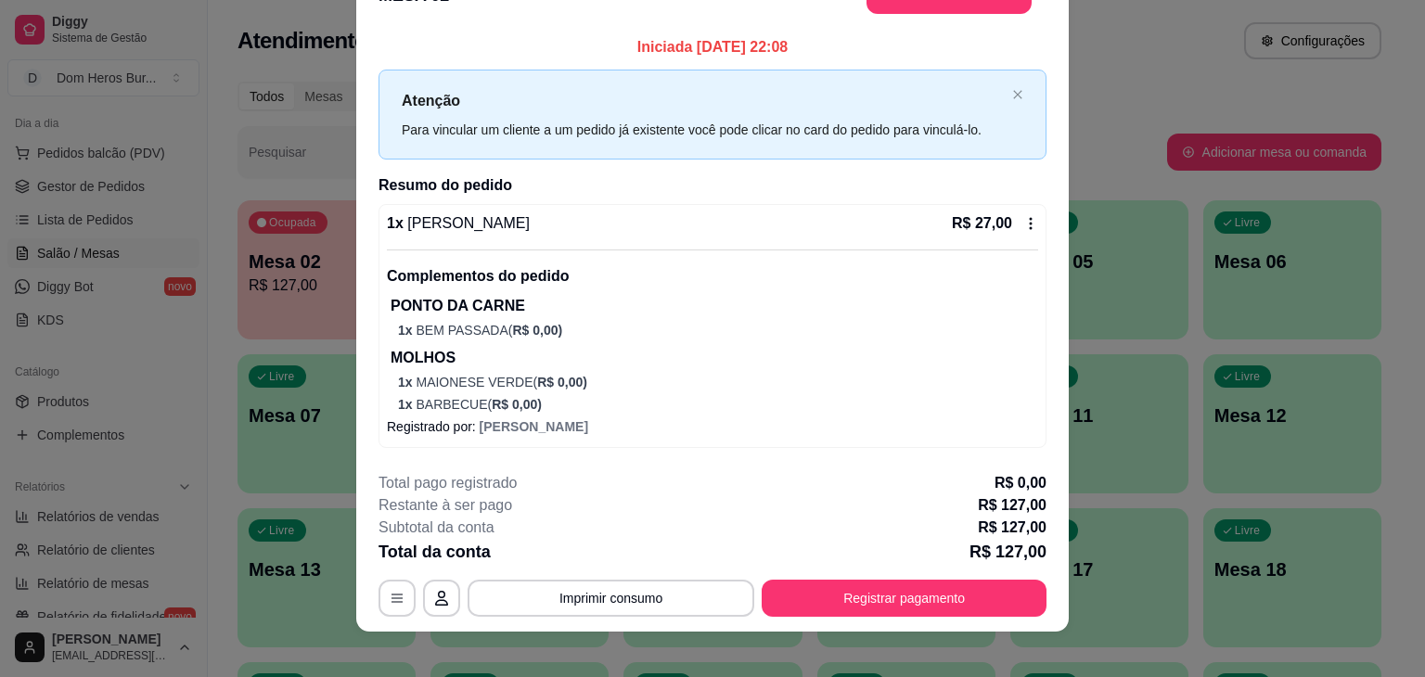
scroll to position [56, 0]
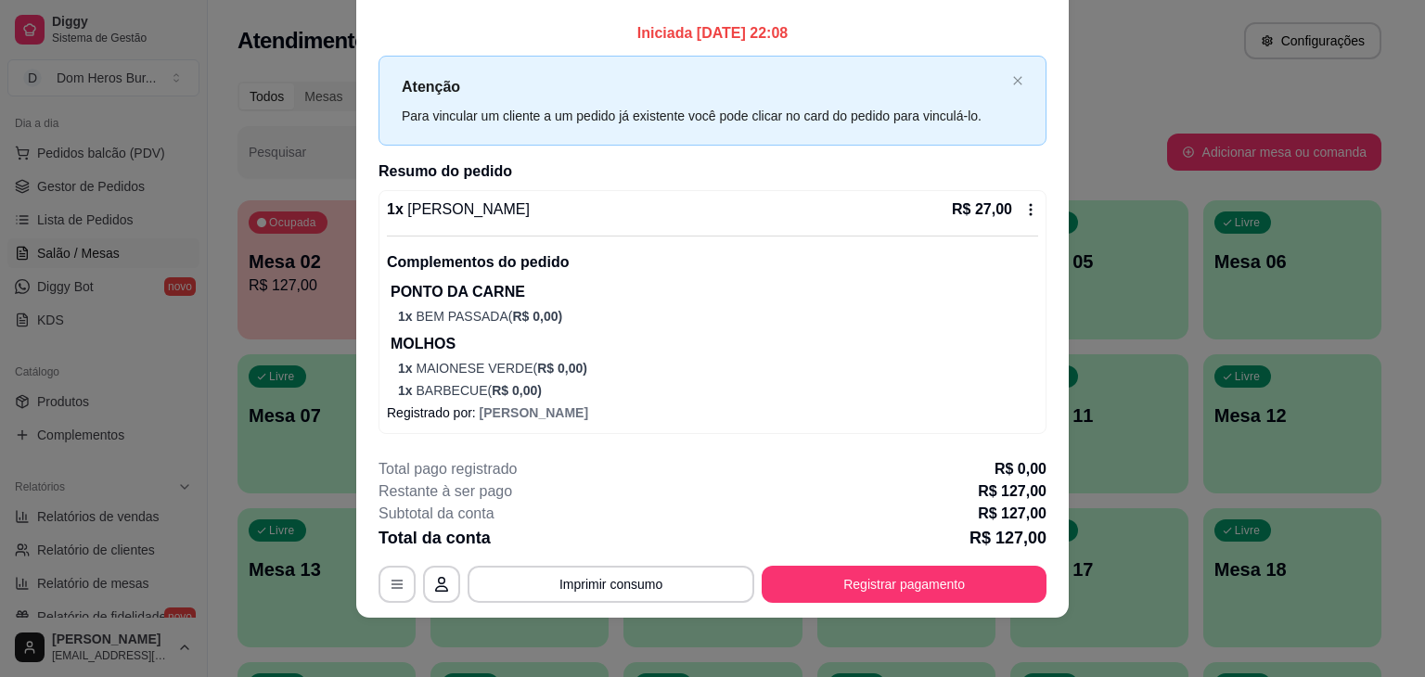
click at [801, 449] on footer "**********" at bounding box center [712, 530] width 713 height 174
